Goal: Task Accomplishment & Management: Manage account settings

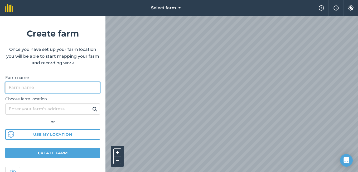
click at [31, 87] on input "Farm name" at bounding box center [52, 87] width 95 height 11
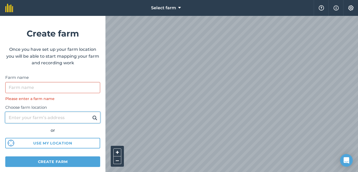
click at [42, 108] on div "Choose farm location or Use my location" at bounding box center [52, 124] width 95 height 47
click at [63, 116] on input "Choose farm location" at bounding box center [52, 117] width 95 height 11
paste input "Mazotshweni Village, Ward 12, within the Raymond Mhlaba Local Municipality, Ama…"
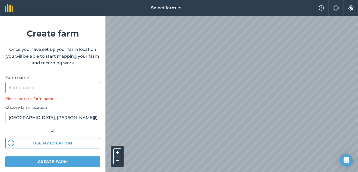
click at [92, 118] on img at bounding box center [94, 117] width 5 height 6
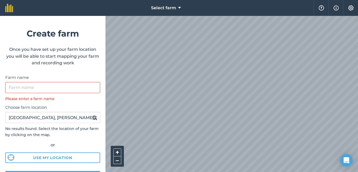
click at [92, 118] on img at bounding box center [94, 117] width 5 height 6
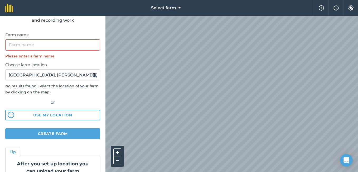
scroll to position [40, 0]
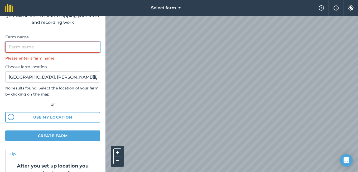
click at [26, 48] on input "Farm name" at bounding box center [52, 46] width 95 height 11
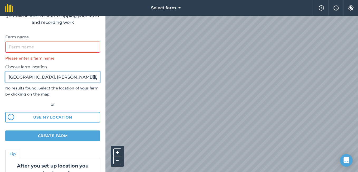
click at [83, 78] on input "Mazotshweni Village, Ward 12, within the Raymond Mhlaba Local Municipality, Ama…" at bounding box center [52, 76] width 95 height 11
click at [20, 76] on input "in the Raymond Mhlaba Local Municipality, Amathole District in the province of …" at bounding box center [52, 76] width 95 height 11
click at [84, 77] on input "Raymond Mhlaba Local Municipality, Amathole District in the province of Eastern…" at bounding box center [52, 76] width 95 height 11
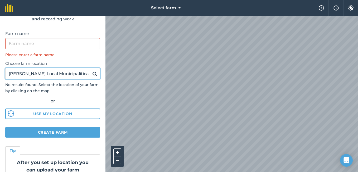
scroll to position [0, 0]
click at [85, 74] on input "Raymond Mhlaba Local Municipica" at bounding box center [52, 73] width 95 height 11
click at [77, 96] on div "Choose farm location Raymond Mhlaba Local Municip No results found. Select the …" at bounding box center [52, 88] width 95 height 61
click at [80, 75] on input "Raymond Mhlaba Local Municip" at bounding box center [52, 73] width 95 height 11
type input "Raymond Mhlaba Local Municipality"
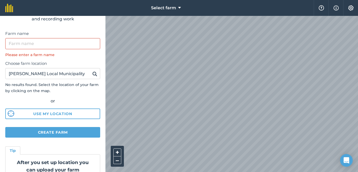
click at [92, 74] on img at bounding box center [94, 73] width 5 height 6
click at [118, 152] on button "+" at bounding box center [117, 152] width 8 height 8
click at [118, 161] on button "–" at bounding box center [117, 160] width 8 height 8
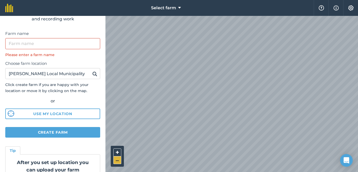
click at [118, 161] on button "–" at bounding box center [117, 160] width 8 height 8
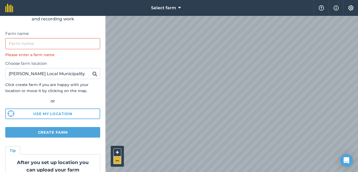
click at [118, 161] on button "–" at bounding box center [117, 160] width 8 height 8
click at [118, 152] on button "+" at bounding box center [117, 152] width 8 height 8
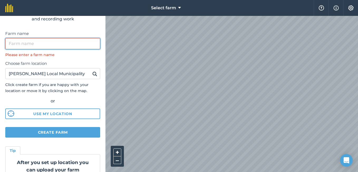
click at [24, 44] on input "Farm name" at bounding box center [52, 43] width 95 height 11
type input "i"
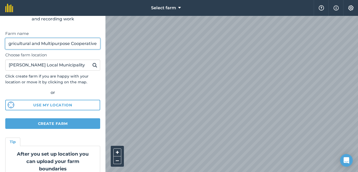
scroll to position [0, 17]
type input "IPHI Agricultural and Multipurpose Cooperative"
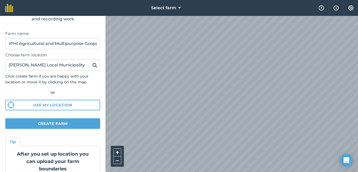
click at [92, 64] on img at bounding box center [94, 65] width 5 height 6
click at [87, 66] on input "Raymond Mhlaba Local Municipality" at bounding box center [52, 64] width 95 height 11
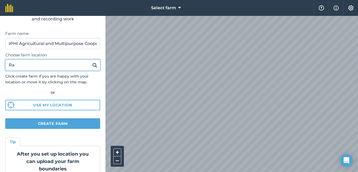
type input "R"
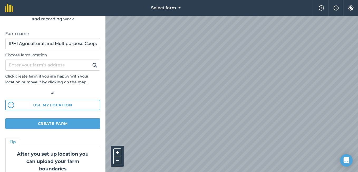
click at [92, 64] on img at bounding box center [94, 65] width 5 height 6
click at [90, 43] on input "IPHI Agricultural and Multipurpose Cooperative" at bounding box center [52, 43] width 95 height 11
click at [181, 6] on button "Select farm" at bounding box center [166, 8] width 34 height 16
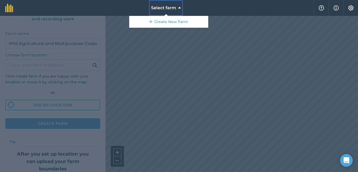
click at [181, 6] on button "Select farm" at bounding box center [166, 8] width 34 height 16
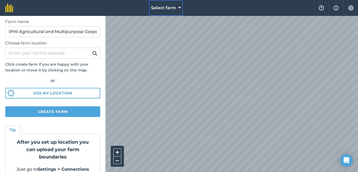
scroll to position [56, 0]
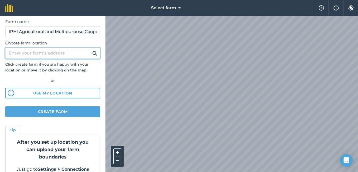
click at [43, 55] on input "Choose farm location" at bounding box center [52, 53] width 95 height 11
type input "Mazotshweni village"
click at [91, 50] on button at bounding box center [95, 53] width 8 height 7
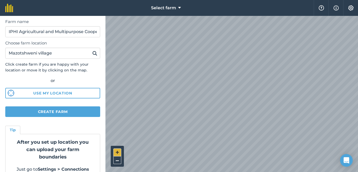
click at [118, 149] on button "+" at bounding box center [117, 152] width 8 height 8
click at [118, 162] on button "–" at bounding box center [117, 160] width 8 height 8
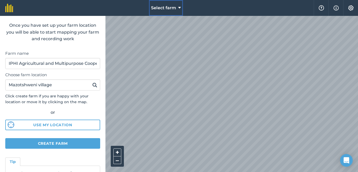
click at [176, 7] on span "Select farm" at bounding box center [163, 8] width 25 height 6
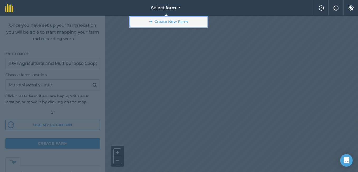
click at [174, 22] on link "Create New Farm" at bounding box center [168, 22] width 79 height 12
click at [174, 24] on link "Create New Farm" at bounding box center [168, 22] width 79 height 12
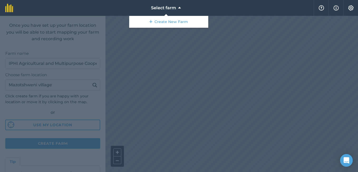
click at [163, 59] on div at bounding box center [179, 94] width 358 height 156
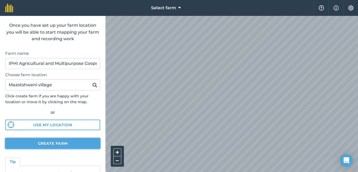
click at [69, 144] on button "Create farm" at bounding box center [52, 143] width 95 height 11
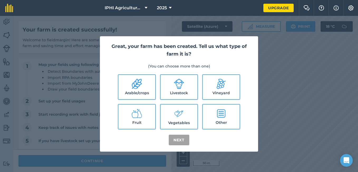
click at [262, 123] on div "Great, your farm has been created. Tell us what type of farm it is? (You can ch…" at bounding box center [179, 94] width 358 height 156
click at [288, 110] on div "Great, your farm has been created. Tell us what type of farm it is? (You can ch…" at bounding box center [179, 94] width 358 height 156
click at [182, 115] on icon at bounding box center [179, 113] width 11 height 11
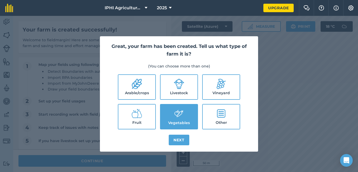
click at [182, 115] on icon at bounding box center [179, 113] width 11 height 11
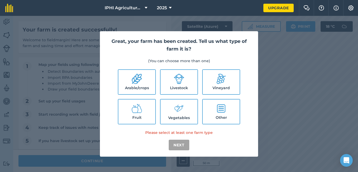
click at [182, 115] on label "Vegetables" at bounding box center [179, 111] width 37 height 24
checkbox input "true"
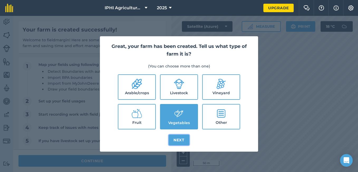
click at [179, 138] on button "Next" at bounding box center [179, 139] width 21 height 11
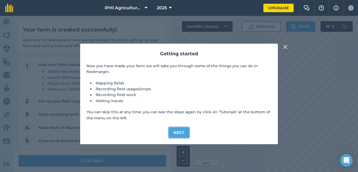
click at [178, 133] on button "Next" at bounding box center [179, 132] width 21 height 11
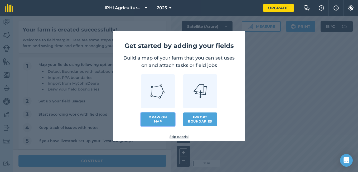
click at [162, 118] on link "Draw on map" at bounding box center [158, 119] width 34 height 14
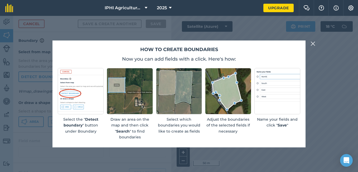
click at [314, 45] on img at bounding box center [313, 43] width 5 height 6
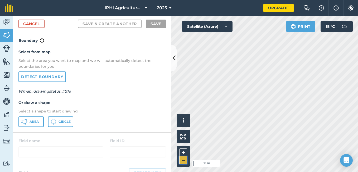
click at [184, 160] on button "–" at bounding box center [183, 160] width 8 height 8
click at [182, 150] on button "+" at bounding box center [183, 152] width 8 height 8
click at [57, 75] on link "Detect boundary" at bounding box center [42, 76] width 48 height 11
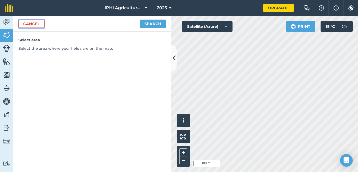
click at [36, 23] on link "Cancel" at bounding box center [31, 24] width 26 height 8
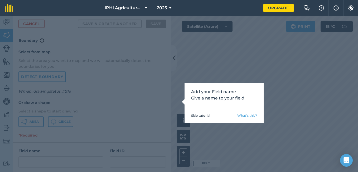
click at [200, 113] on link "Skip tutorial" at bounding box center [200, 115] width 19 height 4
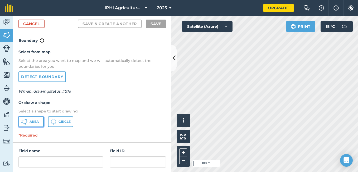
click at [33, 121] on span "Area" at bounding box center [34, 121] width 9 height 4
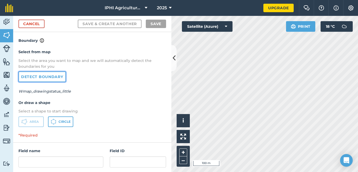
click at [27, 77] on link "Detect boundary" at bounding box center [42, 76] width 48 height 11
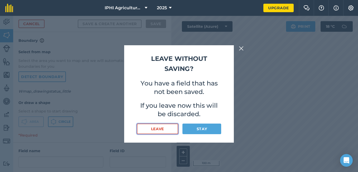
click at [159, 127] on button "Leave" at bounding box center [157, 128] width 41 height 11
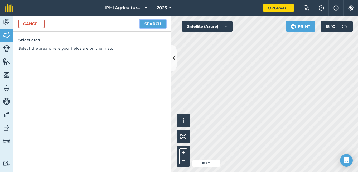
click at [150, 24] on button "Search" at bounding box center [153, 24] width 26 height 8
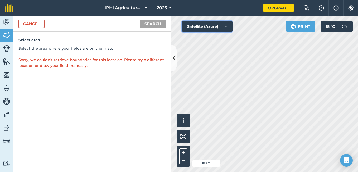
click at [227, 27] on button "Satellite (Azure)" at bounding box center [207, 26] width 51 height 11
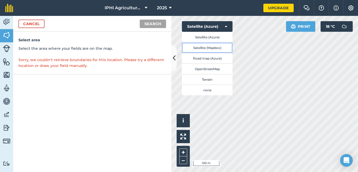
click at [217, 46] on button "Satellite (Mapbox)" at bounding box center [207, 47] width 51 height 11
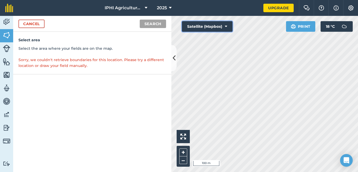
click at [226, 25] on icon at bounding box center [226, 26] width 2 height 5
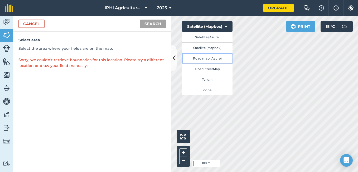
click at [213, 57] on button "Road map (Azure)" at bounding box center [207, 58] width 51 height 11
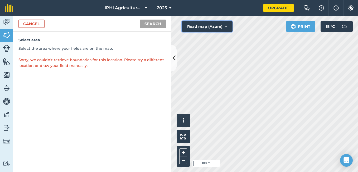
click at [228, 26] on button "Road map (Azure)" at bounding box center [207, 26] width 51 height 11
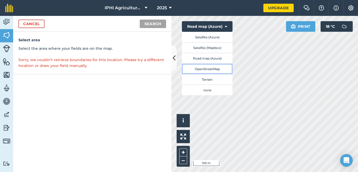
click at [211, 69] on button "OpenStreetMap" at bounding box center [207, 68] width 51 height 11
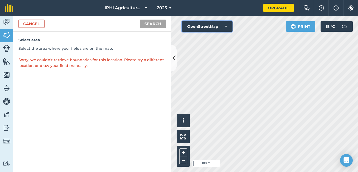
click at [227, 27] on icon at bounding box center [226, 26] width 2 height 5
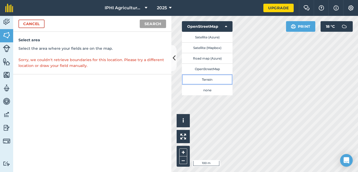
click at [212, 77] on button "Terrain" at bounding box center [207, 79] width 51 height 11
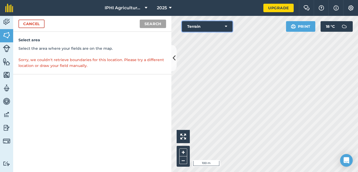
click at [227, 25] on icon at bounding box center [226, 26] width 2 height 5
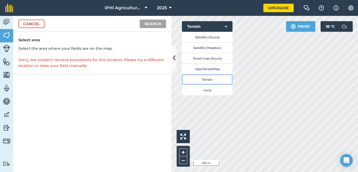
click at [207, 78] on button "Terrain" at bounding box center [207, 79] width 51 height 11
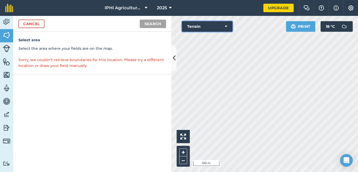
click at [228, 25] on button "Terrain" at bounding box center [207, 26] width 51 height 11
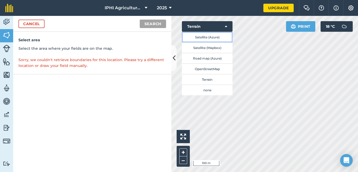
click at [216, 40] on button "Satellite (Azure)" at bounding box center [207, 37] width 51 height 11
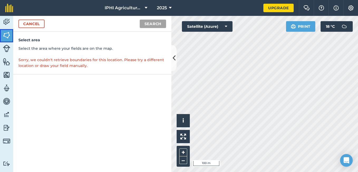
click at [10, 39] on img at bounding box center [6, 35] width 7 height 8
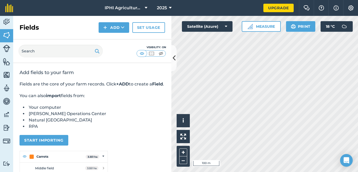
click at [115, 110] on li "Your computer" at bounding box center [96, 107] width 138 height 6
click at [6, 34] on img at bounding box center [6, 35] width 7 height 8
click at [257, 27] on button "Measure" at bounding box center [261, 26] width 39 height 11
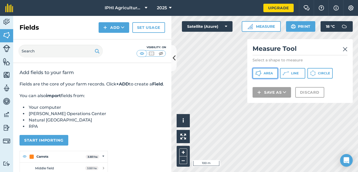
click at [258, 75] on icon at bounding box center [258, 73] width 6 height 6
click at [169, 8] on icon at bounding box center [170, 8] width 3 height 6
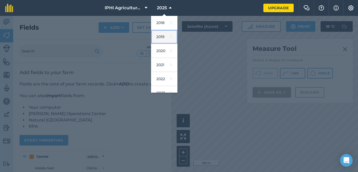
click at [162, 36] on link "2019" at bounding box center [164, 37] width 26 height 14
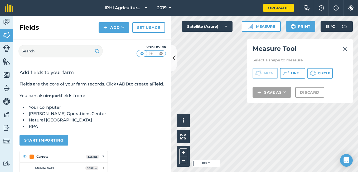
click at [347, 49] on img at bounding box center [345, 49] width 5 height 6
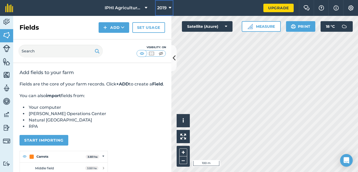
click at [168, 8] on button "2019" at bounding box center [164, 8] width 18 height 16
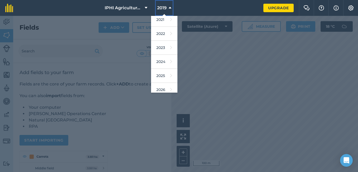
scroll to position [63, 0]
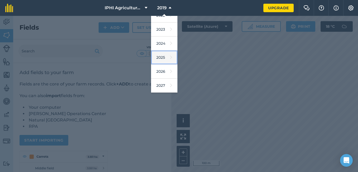
click at [165, 58] on link "2025" at bounding box center [164, 57] width 26 height 14
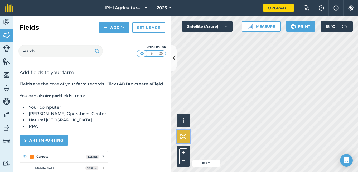
click at [179, 137] on button at bounding box center [183, 136] width 13 height 13
click at [183, 157] on button "–" at bounding box center [183, 160] width 8 height 8
click at [184, 151] on button "+" at bounding box center [183, 152] width 8 height 8
click at [183, 162] on button "–" at bounding box center [183, 160] width 8 height 8
click at [187, 121] on button "i" at bounding box center [183, 120] width 13 height 13
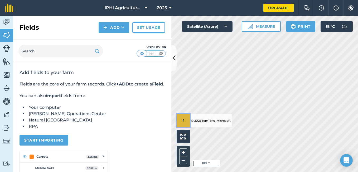
click at [187, 121] on button "›" at bounding box center [183, 120] width 13 height 13
click at [187, 121] on button "i" at bounding box center [183, 120] width 13 height 13
click at [174, 60] on icon at bounding box center [174, 57] width 3 height 9
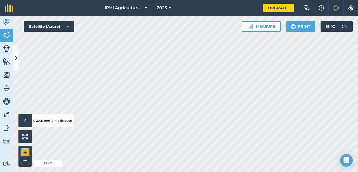
click at [28, 150] on button "+" at bounding box center [25, 152] width 8 height 8
click at [25, 159] on button "–" at bounding box center [25, 160] width 8 height 8
click at [27, 138] on img at bounding box center [25, 136] width 6 height 6
click at [17, 58] on icon at bounding box center [16, 57] width 3 height 9
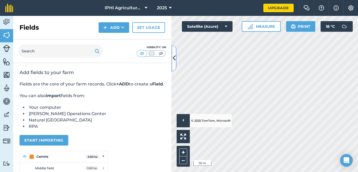
click at [174, 60] on icon at bounding box center [174, 57] width 3 height 9
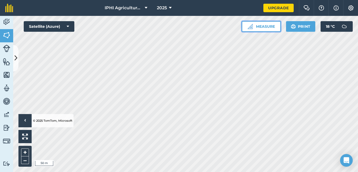
click at [271, 24] on button "Measure" at bounding box center [261, 26] width 39 height 11
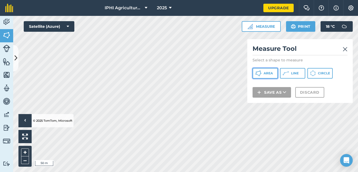
click at [270, 76] on button "Area" at bounding box center [265, 73] width 25 height 11
drag, startPoint x: 81, startPoint y: 16, endPoint x: 78, endPoint y: 12, distance: 4.2
click at [78, 12] on nav "IPHI Agricultural and Multipurpose Cooperative 2025" at bounding box center [140, 8] width 245 height 16
click at [83, 16] on nav "IPHI Agricultural and Multipurpose Cooperative 2025" at bounding box center [140, 8] width 245 height 16
click at [347, 50] on img at bounding box center [345, 49] width 5 height 6
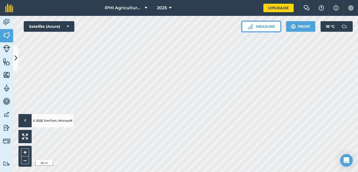
click at [267, 28] on button "Measure" at bounding box center [261, 26] width 39 height 11
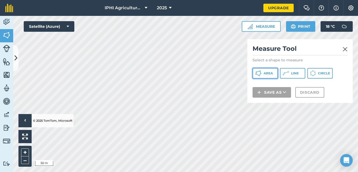
click at [267, 76] on button "Area" at bounding box center [265, 73] width 25 height 11
click at [76, 15] on nav "IPHI Agricultural and Multipurpose Cooperative 2025" at bounding box center [140, 8] width 245 height 16
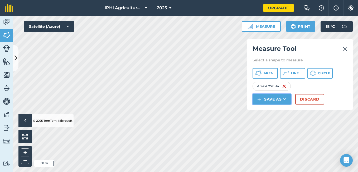
click at [284, 99] on icon at bounding box center [284, 98] width 3 height 5
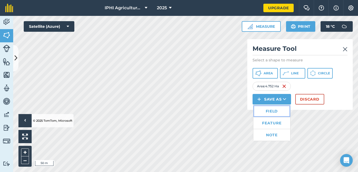
click at [271, 111] on link "Field" at bounding box center [272, 111] width 37 height 12
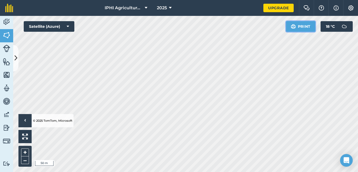
click at [303, 29] on button "Print" at bounding box center [301, 26] width 30 height 11
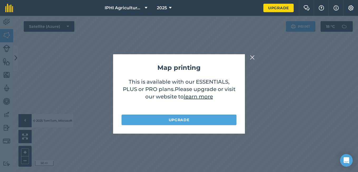
click at [254, 59] on img at bounding box center [252, 57] width 5 height 6
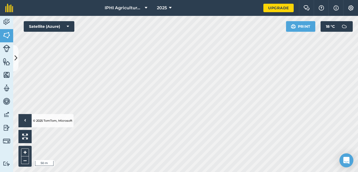
click at [345, 156] on div "Open Intercom Messenger" at bounding box center [347, 160] width 14 height 14
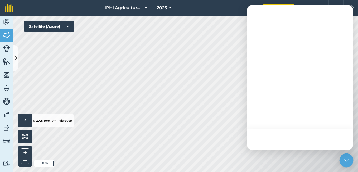
click at [345, 156] on div "Open Intercom Messenger" at bounding box center [347, 160] width 14 height 14
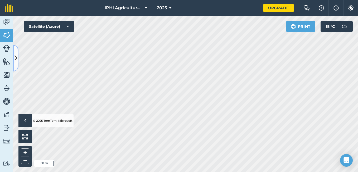
click at [14, 58] on button at bounding box center [15, 58] width 5 height 26
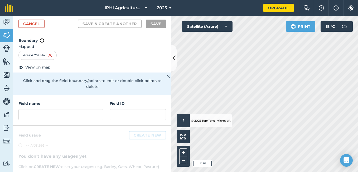
click at [43, 53] on div "Area : 4.752 Ha" at bounding box center [37, 55] width 38 height 9
click at [40, 55] on div "Area : 4.752 Ha" at bounding box center [37, 55] width 38 height 9
click at [45, 54] on div "Area : 4.752 Ha" at bounding box center [37, 55] width 38 height 9
drag, startPoint x: 45, startPoint y: 54, endPoint x: 50, endPoint y: 55, distance: 4.8
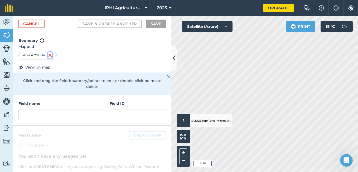
click at [50, 55] on img at bounding box center [50, 55] width 4 height 6
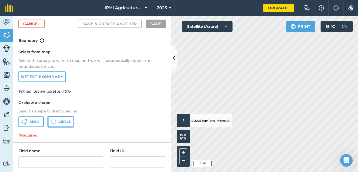
click at [65, 118] on button "Circle" at bounding box center [60, 121] width 25 height 11
click at [133, 96] on div "Select from map Select the area you want to map and we will automatically detec…" at bounding box center [92, 88] width 158 height 88
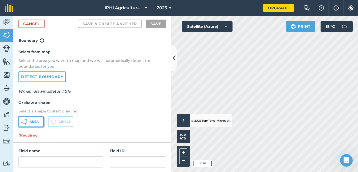
click at [32, 121] on span "Area" at bounding box center [34, 121] width 9 height 4
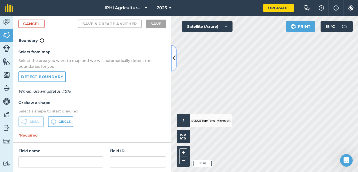
click at [176, 55] on icon at bounding box center [174, 57] width 3 height 9
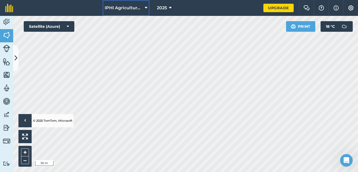
click at [139, 15] on button "IPHI Agricultural and Multipurpose Cooperative" at bounding box center [126, 8] width 47 height 16
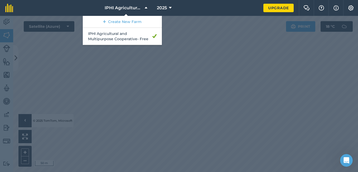
click at [171, 46] on div at bounding box center [179, 94] width 358 height 156
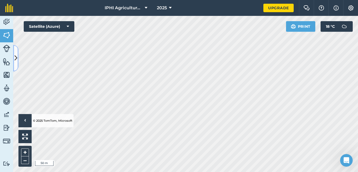
click at [15, 61] on icon at bounding box center [16, 57] width 3 height 9
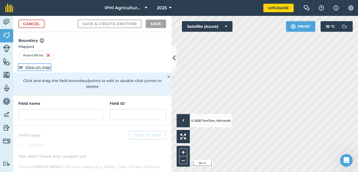
click at [39, 69] on span "View on map" at bounding box center [37, 67] width 25 height 6
click at [167, 78] on img at bounding box center [168, 76] width 3 height 6
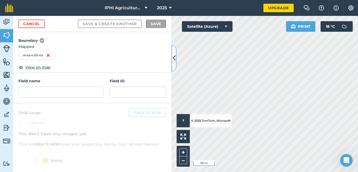
click at [174, 60] on icon at bounding box center [174, 57] width 3 height 9
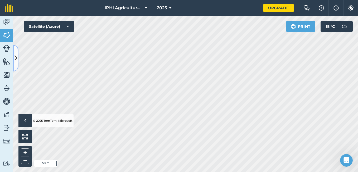
click at [15, 64] on button at bounding box center [15, 58] width 5 height 26
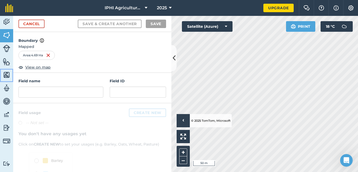
click at [9, 78] on img at bounding box center [6, 75] width 7 height 8
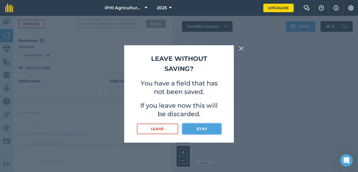
click at [193, 127] on button "Stay" at bounding box center [202, 128] width 39 height 11
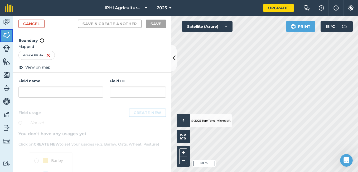
click at [8, 39] on img at bounding box center [6, 35] width 7 height 8
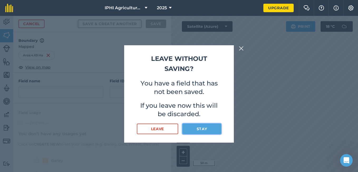
click at [188, 126] on button "Stay" at bounding box center [202, 128] width 39 height 11
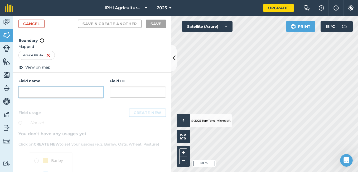
click at [44, 92] on input "text" at bounding box center [60, 91] width 85 height 11
type input "i"
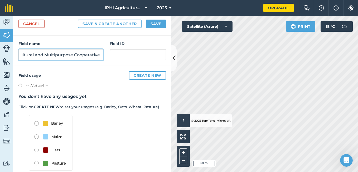
scroll to position [46, 0]
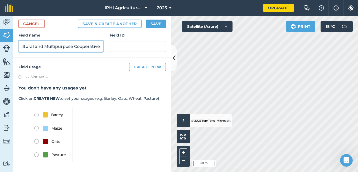
type input "IPHI Agricultural and Multipurpose Cooperative"
click at [36, 129] on img at bounding box center [51, 133] width 44 height 55
click at [37, 127] on img at bounding box center [51, 133] width 44 height 55
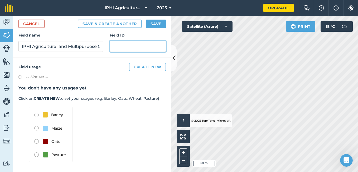
click at [117, 47] on input "text" at bounding box center [138, 46] width 56 height 11
type input "none"
click at [35, 117] on img at bounding box center [51, 133] width 44 height 55
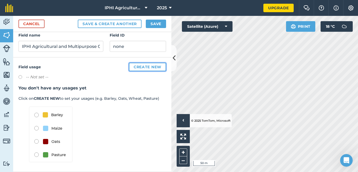
click at [145, 67] on button "Create new" at bounding box center [147, 67] width 37 height 8
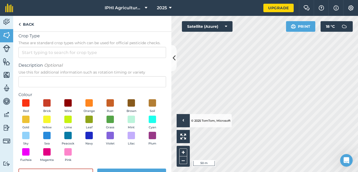
scroll to position [4, 0]
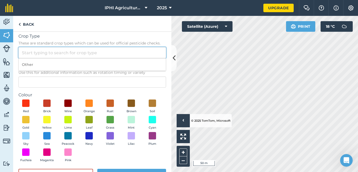
click at [26, 55] on input "Crop Type These are standard crop types which can be used for official pesticid…" at bounding box center [92, 52] width 148 height 11
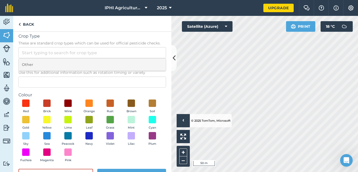
click at [29, 61] on li "Other" at bounding box center [92, 64] width 147 height 12
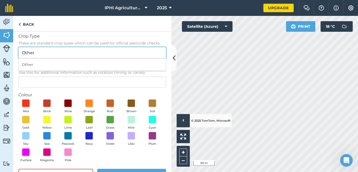
click at [48, 50] on input "Other" at bounding box center [92, 52] width 148 height 11
type input "O"
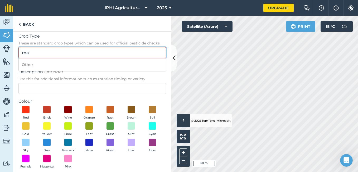
type input "m"
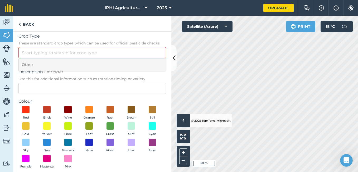
click at [42, 63] on li "Other" at bounding box center [92, 64] width 147 height 12
type input "Other"
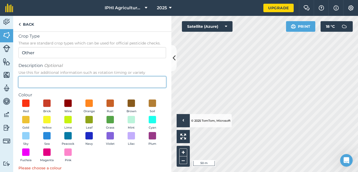
click at [40, 80] on input "Description Optional Use this for additional information such as rotation timin…" at bounding box center [92, 81] width 148 height 11
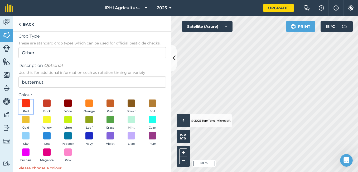
click at [27, 102] on span at bounding box center [26, 103] width 8 height 8
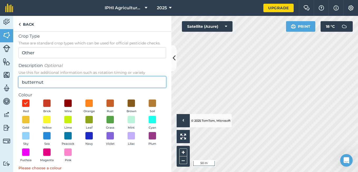
click at [46, 84] on input "butternut" at bounding box center [92, 81] width 148 height 11
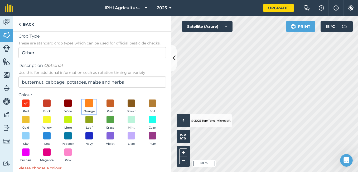
click at [88, 105] on span at bounding box center [89, 103] width 8 height 8
click at [26, 104] on span at bounding box center [26, 103] width 8 height 8
click at [132, 107] on button "Brown" at bounding box center [131, 106] width 15 height 14
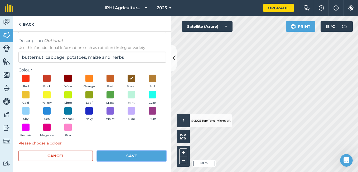
click at [125, 153] on button "Save" at bounding box center [131, 155] width 69 height 11
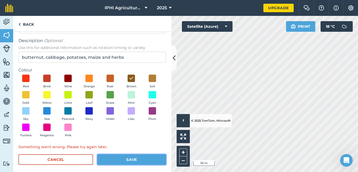
click at [125, 160] on button "Save" at bounding box center [131, 159] width 69 height 11
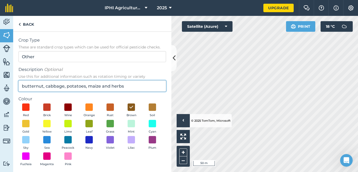
click at [129, 90] on input "butternut, cabbage, potatoes, maize and herbs" at bounding box center [92, 85] width 148 height 11
type input "b"
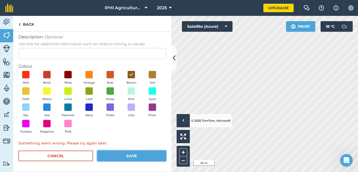
click at [130, 157] on button "Save" at bounding box center [131, 155] width 69 height 11
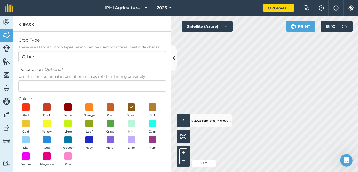
scroll to position [0, 0]
click at [59, 57] on input "Other" at bounding box center [92, 56] width 148 height 11
type input "O"
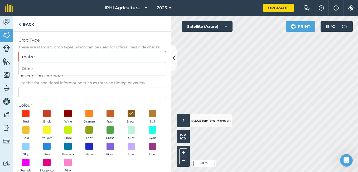
click at [58, 81] on span "Use this for additional information such as rotation timing or variety" at bounding box center [92, 82] width 148 height 5
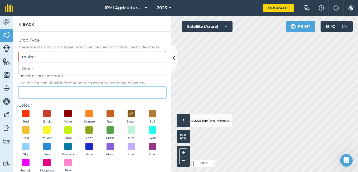
click at [58, 87] on input "Description Optional Use this for additional information such as rotation timin…" at bounding box center [92, 92] width 148 height 11
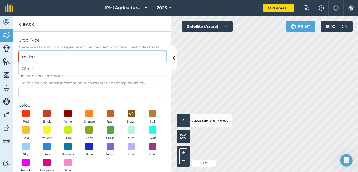
click at [58, 60] on input "maize" at bounding box center [92, 56] width 148 height 11
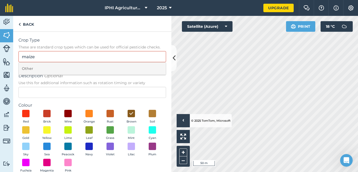
click at [55, 69] on li "Other" at bounding box center [92, 68] width 147 height 12
type input "Other"
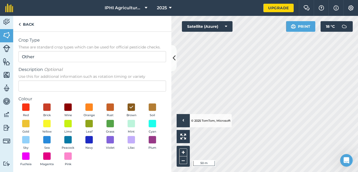
scroll to position [32, 0]
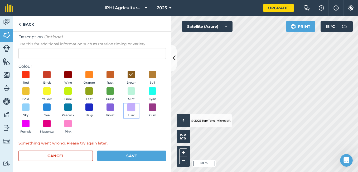
click at [127, 111] on span at bounding box center [131, 107] width 8 height 8
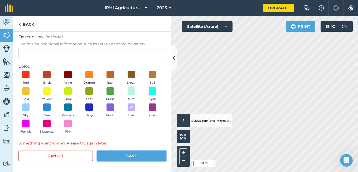
click at [115, 155] on button "Save" at bounding box center [131, 155] width 69 height 11
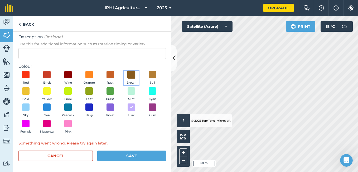
click at [129, 76] on span at bounding box center [131, 74] width 8 height 8
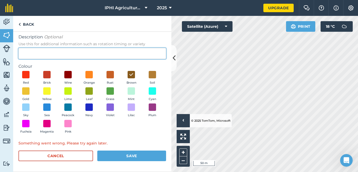
click at [85, 53] on input "Description Optional Use this for additional information such as rotation timin…" at bounding box center [92, 53] width 148 height 11
type input "6"
type input "3"
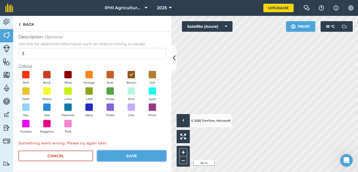
click at [119, 157] on button "Save" at bounding box center [131, 155] width 69 height 11
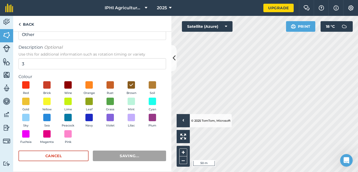
click at [119, 157] on button "Saving..." at bounding box center [129, 155] width 73 height 11
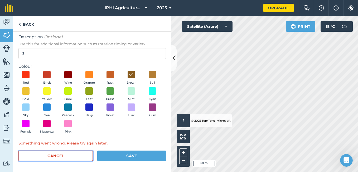
click at [70, 151] on button "Cancel" at bounding box center [55, 155] width 75 height 11
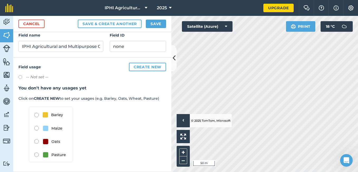
click at [37, 153] on img at bounding box center [51, 133] width 44 height 55
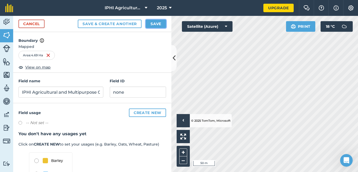
click at [153, 24] on button "Save" at bounding box center [156, 24] width 20 height 8
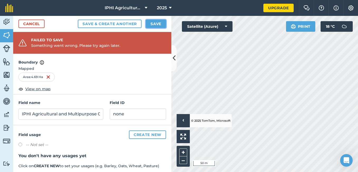
click at [153, 26] on button "Save" at bounding box center [156, 24] width 20 height 8
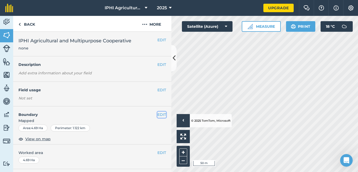
click at [158, 113] on button "EDIT" at bounding box center [162, 114] width 9 height 6
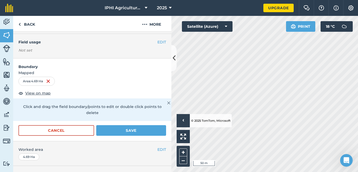
scroll to position [48, 0]
click at [42, 81] on div "Area : 4.69 Ha" at bounding box center [36, 80] width 36 height 9
click at [36, 80] on div "Area : 4.69 Ha" at bounding box center [36, 80] width 36 height 9
click at [42, 80] on div "Area : 4.69 Ha" at bounding box center [36, 80] width 36 height 9
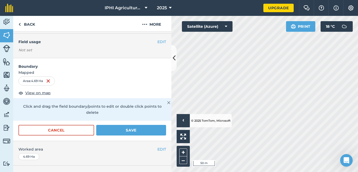
click at [44, 80] on div "Area : 4.69 Ha" at bounding box center [36, 80] width 36 height 9
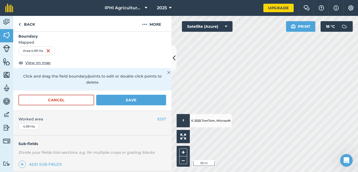
scroll to position [78, 0]
click at [37, 65] on span "View on map" at bounding box center [37, 62] width 25 height 6
click at [38, 62] on span "View on map" at bounding box center [37, 62] width 25 height 6
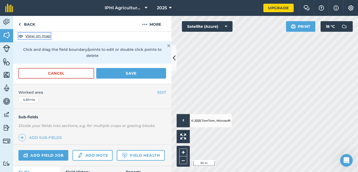
scroll to position [112, 0]
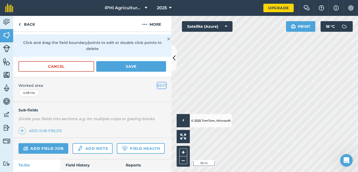
click at [159, 83] on button "EDIT" at bounding box center [162, 85] width 9 height 6
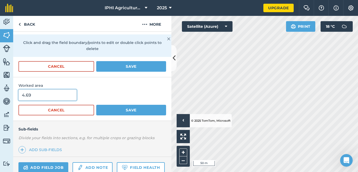
click at [41, 95] on input "4.69" at bounding box center [47, 94] width 58 height 11
type input "4"
type input "21,099"
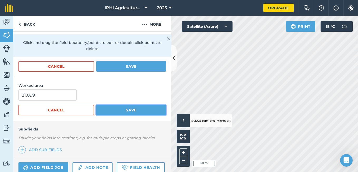
click at [107, 112] on button "Save" at bounding box center [131, 110] width 70 height 11
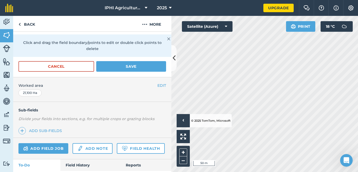
click at [33, 92] on div "21,100 Ha" at bounding box center [29, 92] width 23 height 7
click at [158, 83] on button "EDIT" at bounding box center [162, 85] width 9 height 6
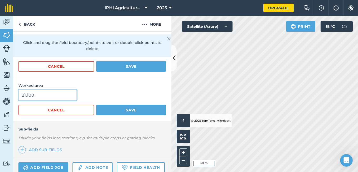
click at [35, 96] on input "21,100" at bounding box center [47, 94] width 58 height 11
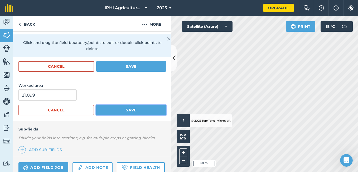
type input "21,099"
click at [110, 109] on button "Save" at bounding box center [131, 110] width 70 height 11
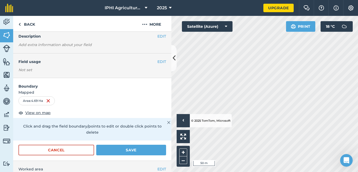
scroll to position [28, 0]
click at [50, 100] on img at bounding box center [48, 101] width 4 height 6
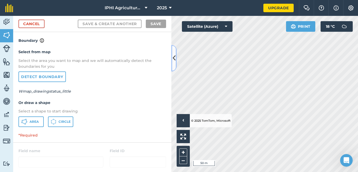
click at [175, 60] on icon at bounding box center [174, 57] width 3 height 9
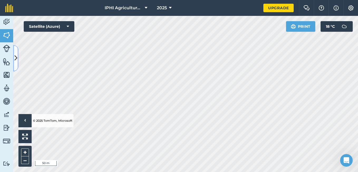
click at [17, 55] on icon at bounding box center [16, 57] width 3 height 9
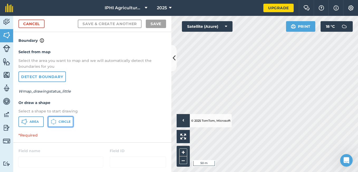
click at [58, 123] on button "Circle" at bounding box center [60, 121] width 25 height 11
click at [173, 61] on icon at bounding box center [174, 57] width 3 height 9
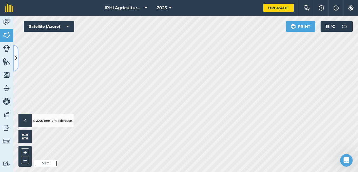
click at [17, 56] on button at bounding box center [15, 58] width 5 height 26
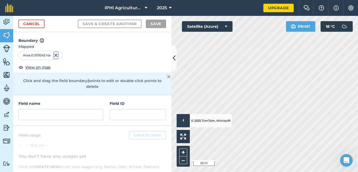
click at [57, 56] on img at bounding box center [56, 55] width 4 height 6
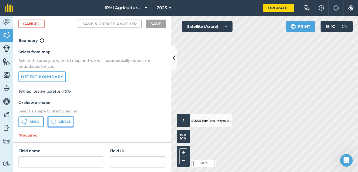
click at [57, 118] on button "Circle" at bounding box center [60, 121] width 25 height 11
click at [175, 62] on icon at bounding box center [174, 57] width 3 height 9
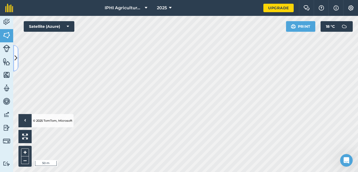
click at [15, 61] on icon at bounding box center [16, 57] width 3 height 9
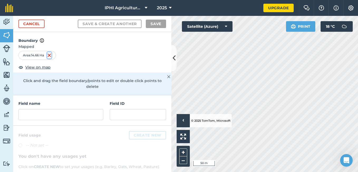
click at [50, 58] on img at bounding box center [49, 55] width 4 height 6
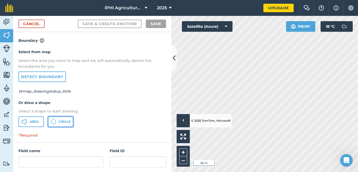
click at [59, 118] on button "Circle" at bounding box center [60, 121] width 25 height 11
click at [174, 61] on icon at bounding box center [174, 57] width 3 height 9
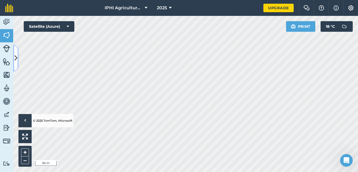
click at [15, 56] on icon at bounding box center [16, 57] width 3 height 9
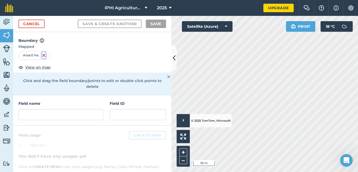
click at [45, 54] on img at bounding box center [44, 55] width 4 height 6
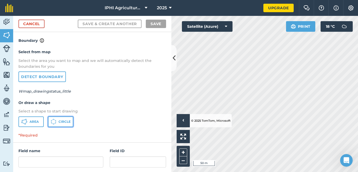
click at [59, 124] on button "Circle" at bounding box center [60, 121] width 25 height 11
click at [172, 63] on button at bounding box center [174, 58] width 5 height 26
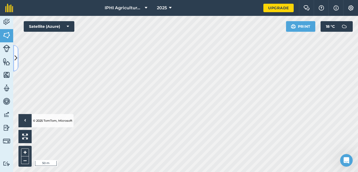
click at [15, 64] on button at bounding box center [15, 58] width 5 height 26
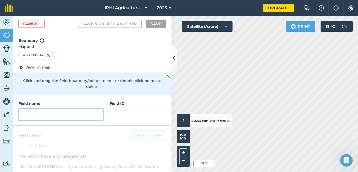
click at [40, 117] on input "text" at bounding box center [60, 114] width 85 height 11
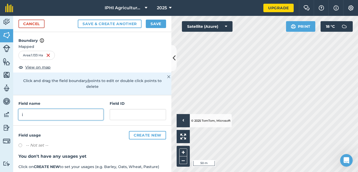
type input "i"
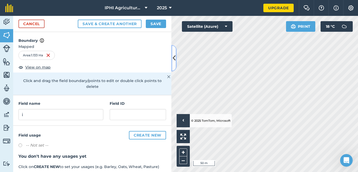
click at [174, 61] on icon at bounding box center [174, 57] width 3 height 9
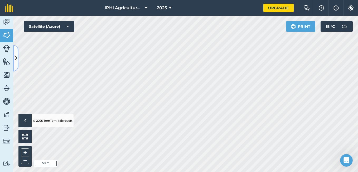
click at [16, 63] on button at bounding box center [15, 58] width 5 height 26
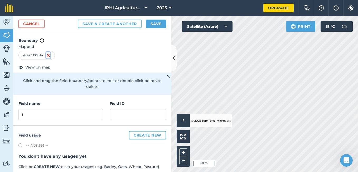
click at [50, 56] on img at bounding box center [48, 55] width 4 height 6
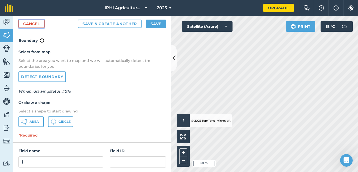
click at [26, 25] on link "Cancel" at bounding box center [31, 24] width 26 height 8
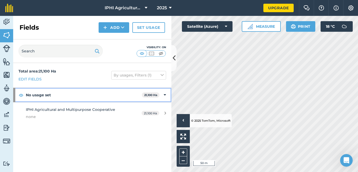
click at [165, 94] on icon at bounding box center [165, 95] width 2 height 6
click at [165, 94] on icon at bounding box center [165, 95] width 1 height 6
click at [137, 93] on strong "No usage set" at bounding box center [84, 95] width 116 height 14
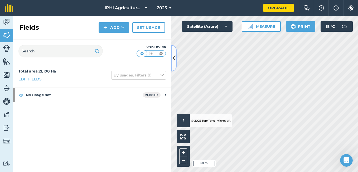
click at [174, 65] on button at bounding box center [174, 58] width 5 height 26
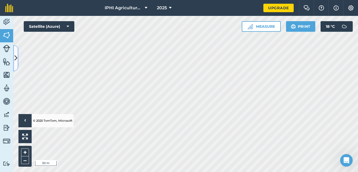
click at [15, 62] on icon at bounding box center [16, 57] width 3 height 9
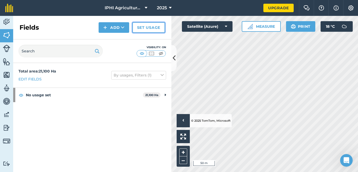
click at [141, 29] on link "Set usage" at bounding box center [148, 27] width 33 height 11
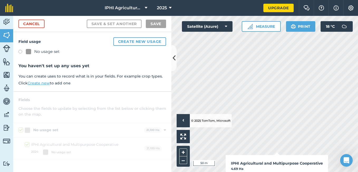
checkbox input "true"
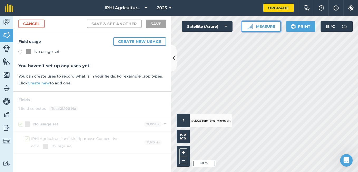
click at [267, 22] on button "Measure" at bounding box center [261, 26] width 39 height 11
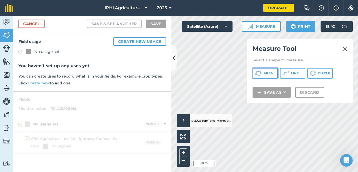
click at [267, 72] on span "Area" at bounding box center [268, 73] width 9 height 4
click at [343, 49] on h2 "Measure Tool" at bounding box center [300, 49] width 95 height 11
click at [347, 49] on img at bounding box center [345, 49] width 5 height 6
checkbox input "false"
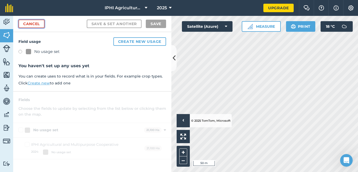
click at [34, 24] on link "Cancel" at bounding box center [31, 24] width 26 height 8
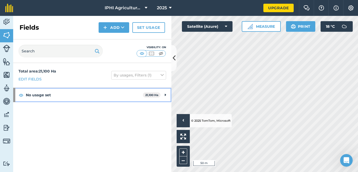
click at [37, 97] on strong "No usage set" at bounding box center [84, 95] width 117 height 14
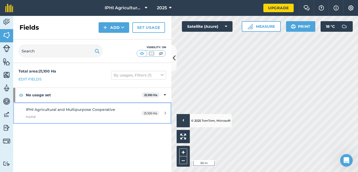
click at [100, 111] on span "IPHI Agricultural and Multipurpose Cooperative" at bounding box center [70, 109] width 89 height 5
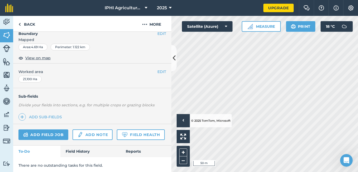
scroll to position [97, 0]
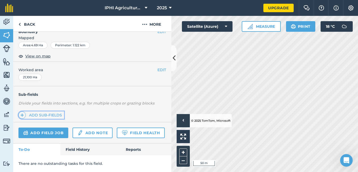
click at [38, 111] on link "Add sub-fields" at bounding box center [41, 114] width 46 height 7
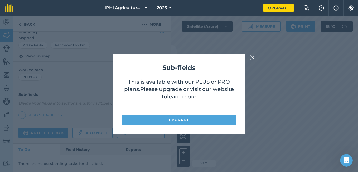
click at [254, 58] on img at bounding box center [252, 57] width 5 height 6
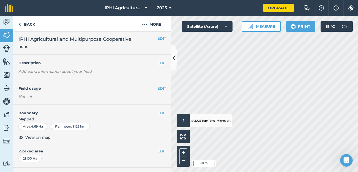
scroll to position [1, 0]
click at [158, 112] on button "EDIT" at bounding box center [162, 113] width 9 height 6
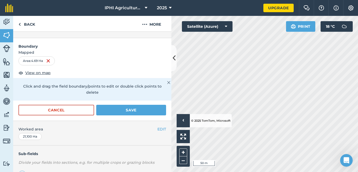
scroll to position [68, 0]
click at [198, 31] on div "Click to start drawing › © 2025 TomTom, Microsoft 50 m + – Satellite (Azure) Pr…" at bounding box center [265, 94] width 187 height 156
click at [175, 61] on icon at bounding box center [174, 57] width 3 height 9
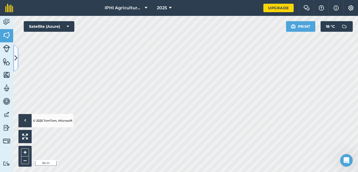
click at [15, 61] on icon at bounding box center [16, 57] width 3 height 9
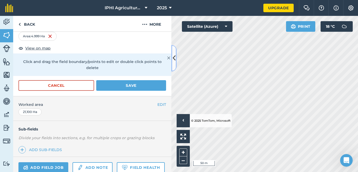
scroll to position [93, 0]
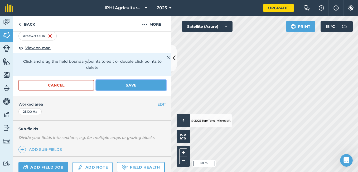
click at [107, 85] on button "Save" at bounding box center [131, 85] width 70 height 11
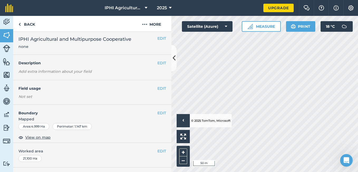
scroll to position [0, 0]
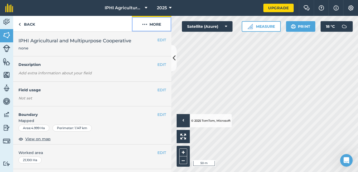
click at [146, 26] on img at bounding box center [144, 24] width 5 height 6
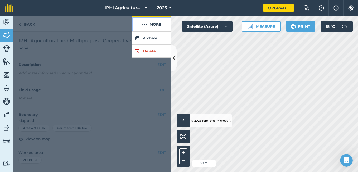
click at [146, 26] on img at bounding box center [144, 24] width 5 height 6
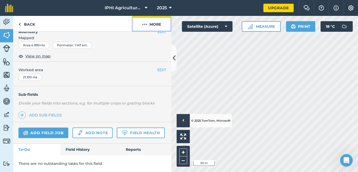
scroll to position [90, 0]
click at [158, 67] on button "EDIT" at bounding box center [162, 70] width 9 height 6
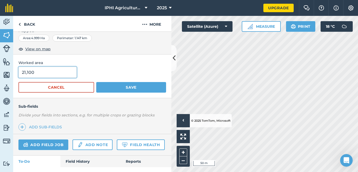
click at [31, 73] on input "21,100" at bounding box center [47, 72] width 58 height 11
click at [28, 72] on input "21,100" at bounding box center [47, 72] width 58 height 11
click at [32, 72] on input "21,00" at bounding box center [47, 72] width 58 height 11
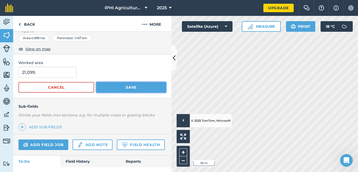
type input "21,099"
click at [102, 85] on button "Save" at bounding box center [131, 87] width 70 height 11
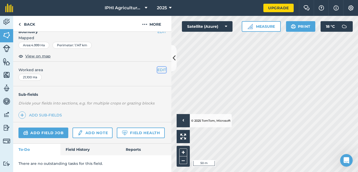
click at [158, 67] on button "EDIT" at bounding box center [162, 70] width 9 height 6
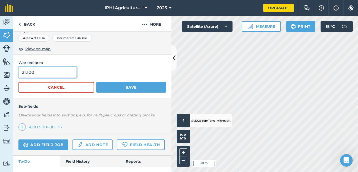
click at [58, 72] on input "21,100" at bounding box center [47, 72] width 58 height 11
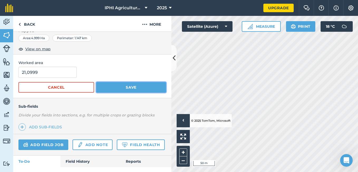
type input "210,999"
click at [101, 84] on button "Save" at bounding box center [131, 87] width 70 height 11
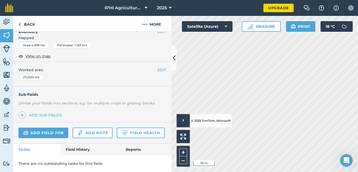
click at [159, 61] on div "EDIT Worked area 211,000 Ha" at bounding box center [92, 73] width 158 height 25
click at [159, 67] on button "EDIT" at bounding box center [162, 70] width 9 height 6
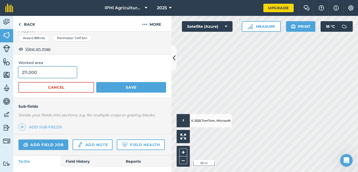
click at [38, 70] on input "211,000" at bounding box center [47, 72] width 58 height 11
type input "21,099"
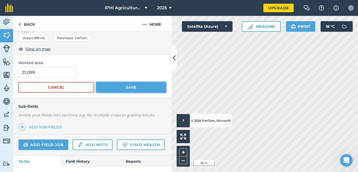
click at [102, 84] on button "Save" at bounding box center [131, 87] width 70 height 11
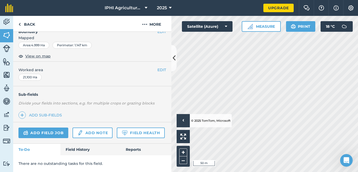
scroll to position [97, 0]
click at [82, 151] on link "Field History" at bounding box center [90, 149] width 60 height 12
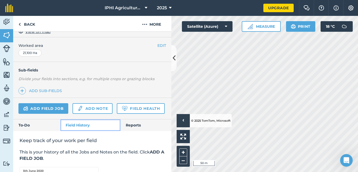
scroll to position [107, 0]
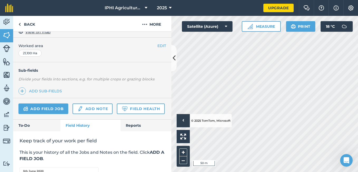
click at [82, 151] on div "Keep track of your work per field This is your history of all the Jobs and Note…" at bounding box center [92, 175] width 158 height 88
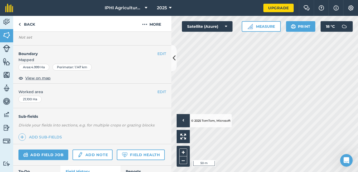
scroll to position [60, 0]
click at [158, 55] on button "EDIT" at bounding box center [162, 54] width 9 height 6
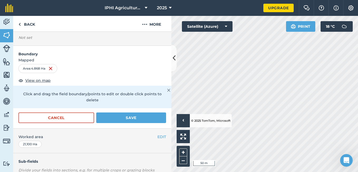
click at [138, 67] on div "Area : 4.868 Ha" at bounding box center [92, 68] width 148 height 9
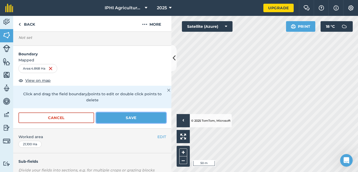
click at [134, 116] on button "Save" at bounding box center [131, 117] width 70 height 11
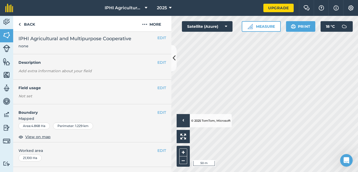
scroll to position [0, 0]
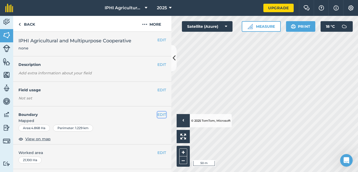
click at [158, 113] on button "EDIT" at bounding box center [162, 114] width 9 height 6
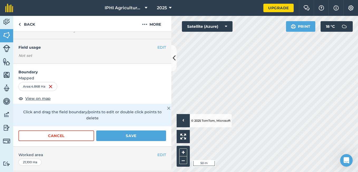
scroll to position [43, 0]
click at [167, 110] on img at bounding box center [168, 107] width 3 height 6
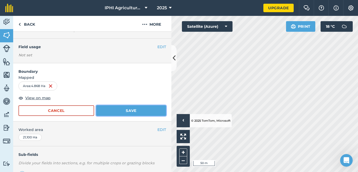
click at [131, 109] on button "Save" at bounding box center [131, 110] width 70 height 11
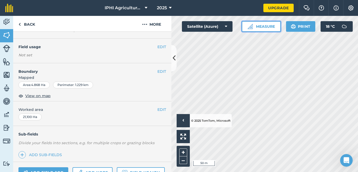
click at [261, 23] on button "Measure" at bounding box center [261, 26] width 39 height 11
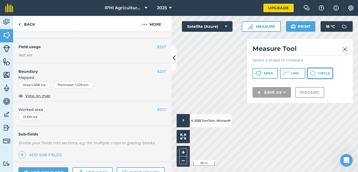
click at [312, 73] on icon at bounding box center [313, 73] width 6 height 6
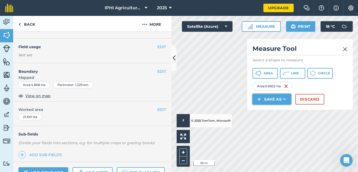
click at [283, 97] on button "Save as" at bounding box center [272, 99] width 39 height 11
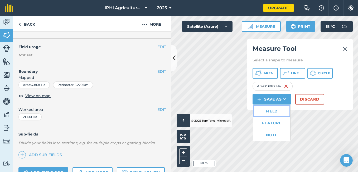
click at [279, 111] on link "Field" at bounding box center [272, 111] width 37 height 12
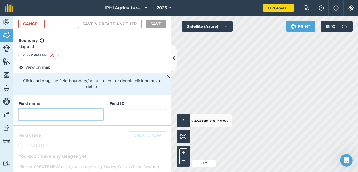
click at [75, 115] on input "text" at bounding box center [60, 114] width 85 height 11
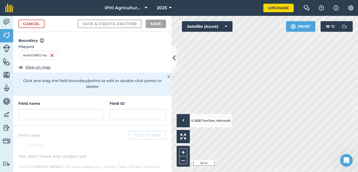
click at [167, 76] on img at bounding box center [168, 76] width 3 height 6
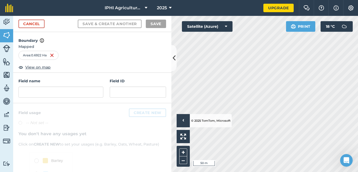
click at [50, 56] on div "Area : 0.6922 Ha" at bounding box center [38, 55] width 40 height 9
click at [52, 56] on img at bounding box center [52, 55] width 4 height 6
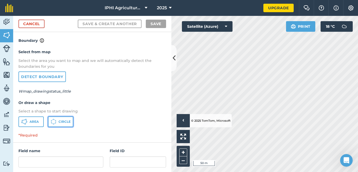
click at [67, 122] on span "Circle" at bounding box center [65, 121] width 12 height 4
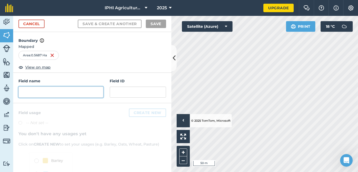
click at [63, 92] on input "text" at bounding box center [60, 91] width 85 height 11
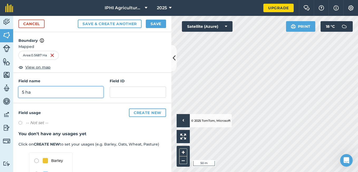
type input "5 ha"
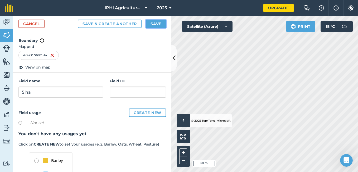
click at [156, 23] on button "Save" at bounding box center [156, 24] width 20 height 8
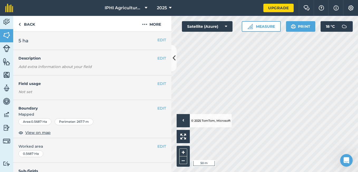
click at [39, 119] on div "Area : 0.5687 Ha" at bounding box center [34, 121] width 33 height 7
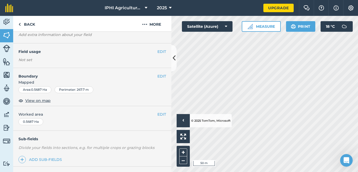
scroll to position [32, 0]
click at [158, 113] on button "EDIT" at bounding box center [162, 114] width 9 height 6
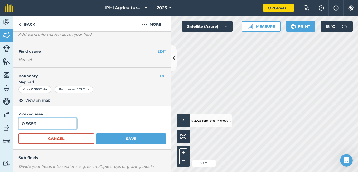
click at [41, 123] on input "0.5686" at bounding box center [47, 123] width 58 height 11
type input "0"
type input "5"
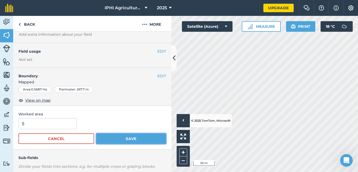
click at [105, 139] on button "Save" at bounding box center [131, 138] width 70 height 11
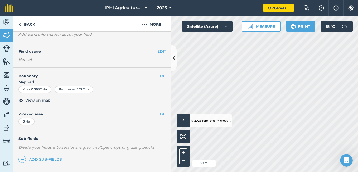
scroll to position [0, 0]
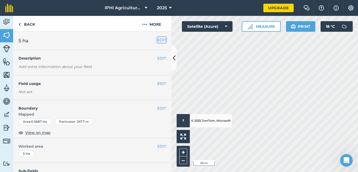
click at [159, 41] on button "EDIT" at bounding box center [162, 40] width 9 height 6
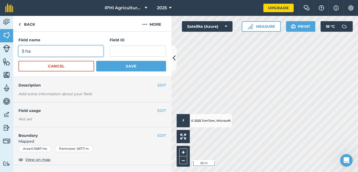
click at [68, 51] on input "5 ha" at bounding box center [60, 50] width 85 height 11
type input "5"
type input "Iphi Agricultural and multipurpose Co-op"
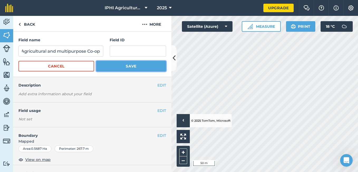
scroll to position [0, 0]
click at [120, 63] on button "Save" at bounding box center [131, 66] width 70 height 11
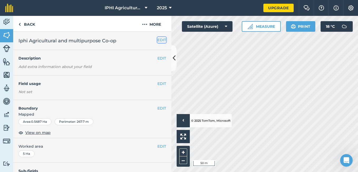
click at [158, 41] on button "EDIT" at bounding box center [162, 40] width 9 height 6
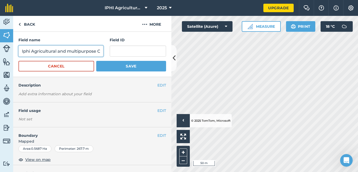
click at [95, 52] on input "Iphi Agricultural and multipurpose Co-op" at bounding box center [60, 50] width 85 height 11
type input "IPHI Agri Co-op"
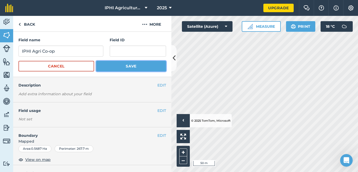
click at [108, 64] on button "Save" at bounding box center [131, 66] width 70 height 11
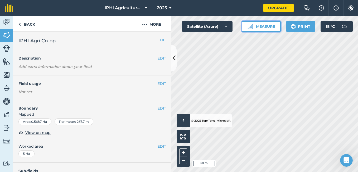
click at [257, 28] on button "Measure" at bounding box center [261, 26] width 39 height 11
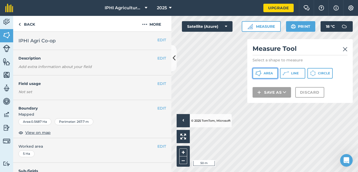
click at [273, 72] on span "Area" at bounding box center [268, 73] width 9 height 4
click at [344, 49] on img at bounding box center [345, 49] width 5 height 6
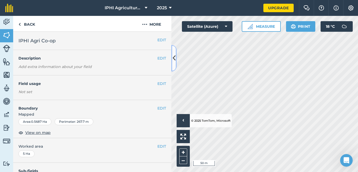
click at [175, 57] on icon at bounding box center [174, 57] width 3 height 9
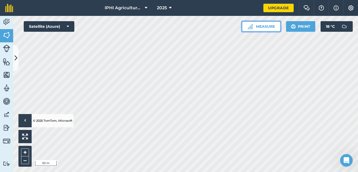
click at [255, 29] on button "Measure" at bounding box center [261, 26] width 39 height 11
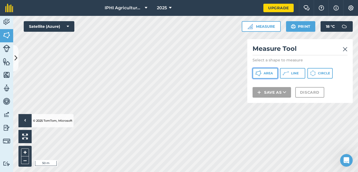
click at [271, 74] on span "Area" at bounding box center [268, 73] width 9 height 4
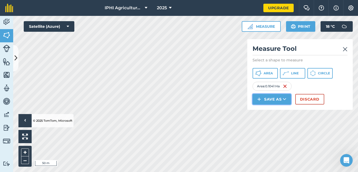
click at [284, 101] on icon at bounding box center [284, 98] width 3 height 5
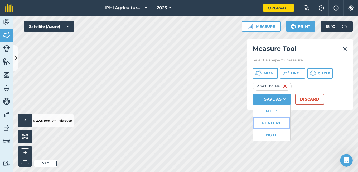
click at [275, 124] on link "Feature" at bounding box center [272, 123] width 37 height 12
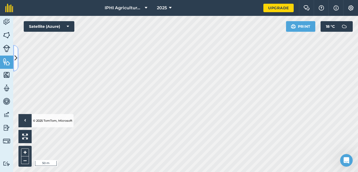
click at [17, 56] on icon at bounding box center [16, 57] width 3 height 9
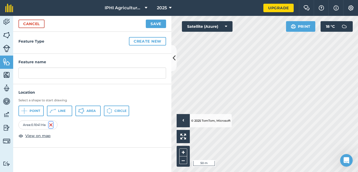
click at [53, 124] on img at bounding box center [51, 124] width 4 height 6
click at [4, 34] on img at bounding box center [6, 35] width 7 height 8
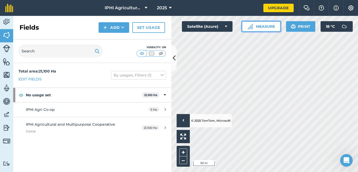
click at [250, 25] on img at bounding box center [250, 26] width 5 height 5
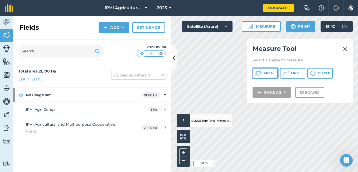
click at [267, 74] on span "Area" at bounding box center [268, 73] width 9 height 4
click at [174, 62] on icon at bounding box center [174, 57] width 3 height 9
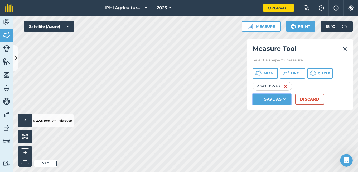
click at [279, 99] on button "Save as" at bounding box center [272, 99] width 39 height 11
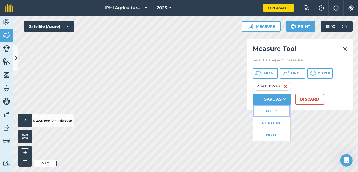
click at [277, 111] on link "Field" at bounding box center [272, 111] width 37 height 12
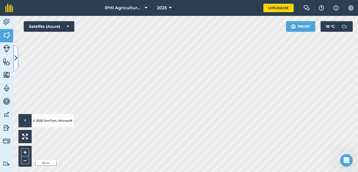
click at [15, 63] on icon at bounding box center [16, 57] width 3 height 9
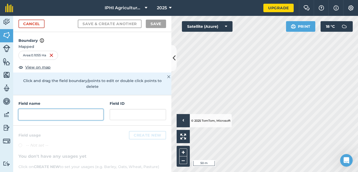
click at [56, 113] on input "text" at bounding box center [60, 114] width 85 height 11
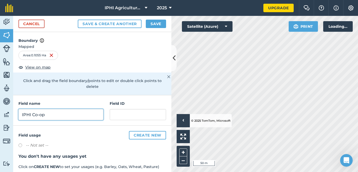
type input "IPHI Co-op"
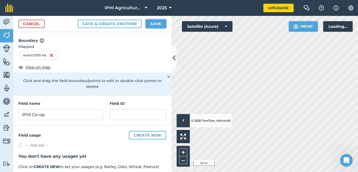
click at [153, 23] on button "Save" at bounding box center [156, 24] width 20 height 8
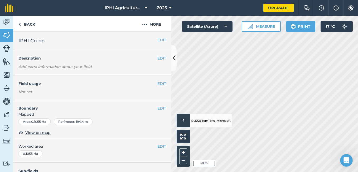
click at [38, 153] on div "0.1055 Ha" at bounding box center [30, 153] width 24 height 7
click at [159, 143] on button "EDIT" at bounding box center [162, 146] width 9 height 6
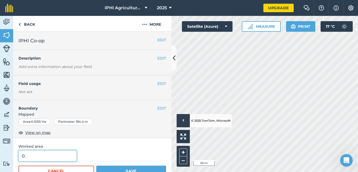
type input "0"
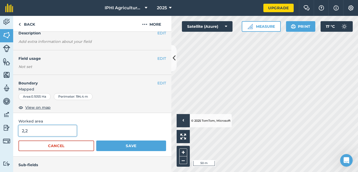
scroll to position [28, 0]
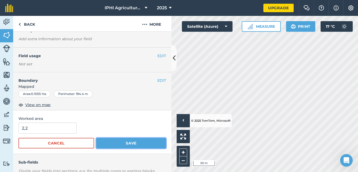
type input "22"
click at [112, 145] on button "Save" at bounding box center [131, 143] width 70 height 11
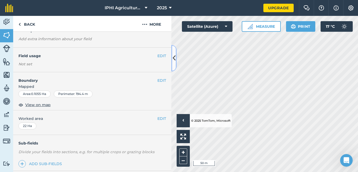
click at [174, 65] on button at bounding box center [174, 58] width 5 height 26
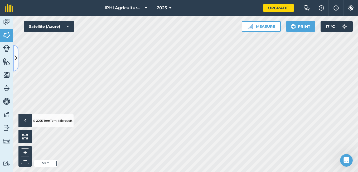
click at [15, 61] on icon at bounding box center [16, 57] width 3 height 9
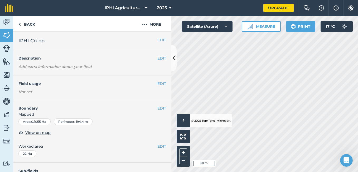
click at [25, 153] on div "22 Ha" at bounding box center [27, 153] width 18 height 7
click at [158, 143] on button "EDIT" at bounding box center [162, 146] width 9 height 6
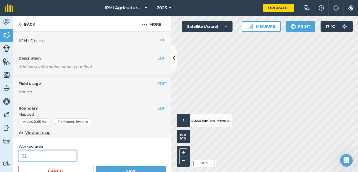
click at [23, 156] on input "22" at bounding box center [47, 155] width 58 height 11
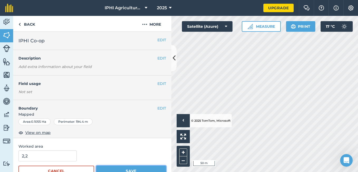
type input "22"
click at [105, 168] on button "Save" at bounding box center [131, 170] width 70 height 11
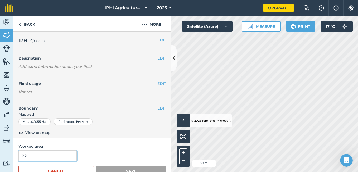
click at [25, 156] on input "22" at bounding box center [47, 155] width 58 height 11
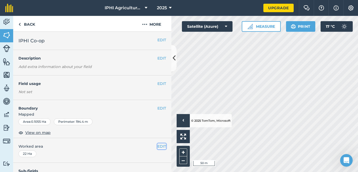
click at [159, 146] on button "EDIT" at bounding box center [162, 146] width 9 height 6
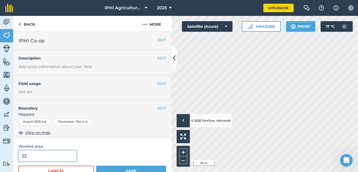
click at [24, 157] on input "22" at bounding box center [47, 155] width 58 height 11
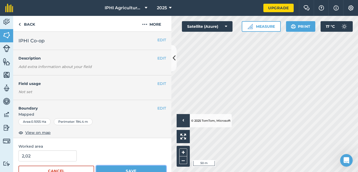
type input "202"
click at [111, 167] on button "Save" at bounding box center [131, 170] width 70 height 11
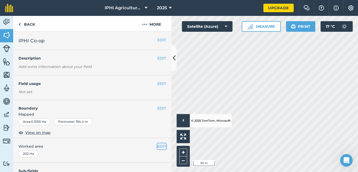
click at [158, 148] on button "EDIT" at bounding box center [162, 146] width 9 height 6
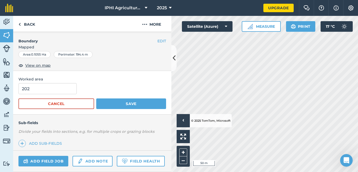
scroll to position [66, 0]
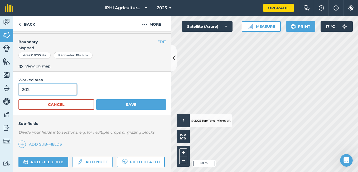
click at [40, 89] on input "202" at bounding box center [47, 89] width 58 height 11
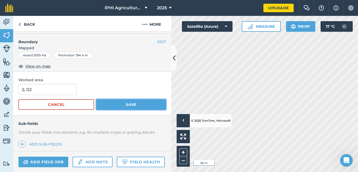
type input "202"
click at [114, 103] on button "Save" at bounding box center [131, 104] width 70 height 11
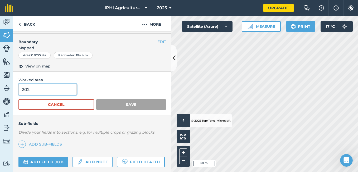
click at [33, 91] on input "202" at bounding box center [47, 89] width 58 height 11
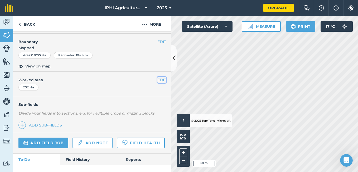
click at [159, 77] on button "EDIT" at bounding box center [162, 80] width 9 height 6
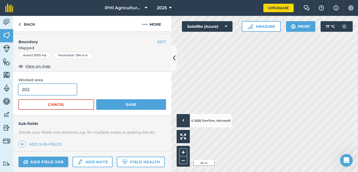
click at [33, 91] on input "202" at bounding box center [47, 89] width 58 height 11
type input "2"
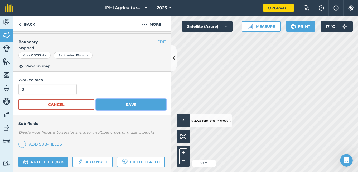
click at [107, 103] on button "Save" at bounding box center [131, 104] width 70 height 11
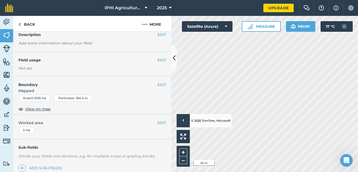
scroll to position [12, 0]
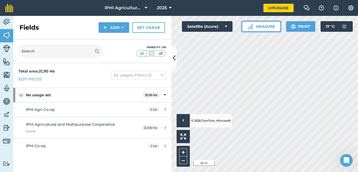
click at [263, 27] on button "Measure" at bounding box center [261, 26] width 39 height 11
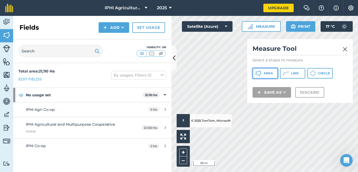
click at [267, 75] on span "Area" at bounding box center [268, 73] width 9 height 4
click at [344, 50] on img at bounding box center [345, 49] width 5 height 6
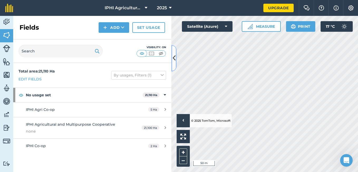
click at [173, 67] on button at bounding box center [174, 58] width 5 height 26
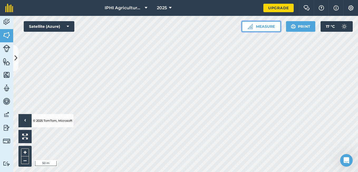
click at [257, 30] on button "Measure" at bounding box center [261, 26] width 39 height 11
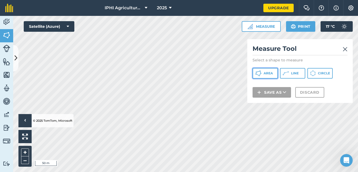
click at [268, 74] on span "Area" at bounding box center [268, 73] width 9 height 4
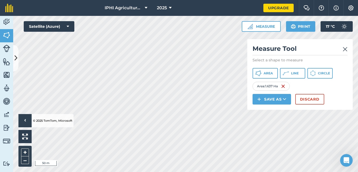
click at [278, 85] on div "Area : 1.637 Ha" at bounding box center [271, 86] width 37 height 9
click at [273, 86] on div "Area : 1.637 Ha" at bounding box center [271, 86] width 37 height 9
click at [281, 97] on button "Save as" at bounding box center [272, 99] width 39 height 11
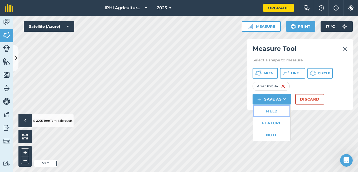
click at [276, 113] on link "Field" at bounding box center [272, 111] width 37 height 12
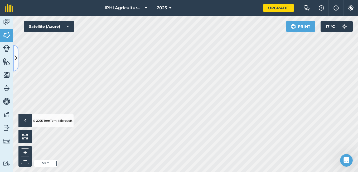
click at [16, 60] on icon at bounding box center [16, 57] width 3 height 9
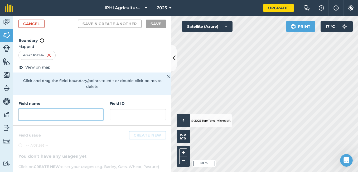
click at [48, 116] on input "text" at bounding box center [60, 114] width 85 height 11
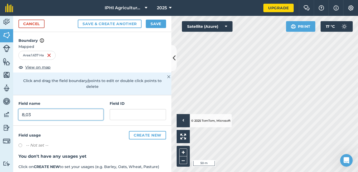
type input "8,03"
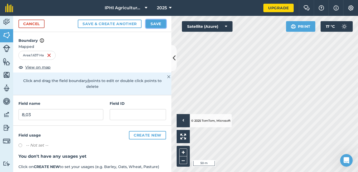
click at [153, 25] on button "Save" at bounding box center [156, 24] width 20 height 8
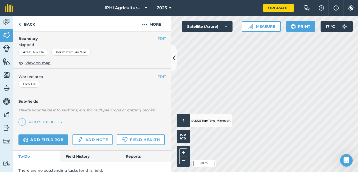
scroll to position [85, 0]
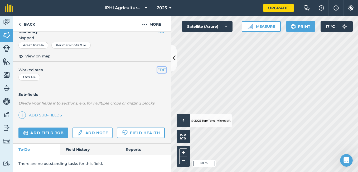
click at [158, 67] on button "EDIT" at bounding box center [162, 70] width 9 height 6
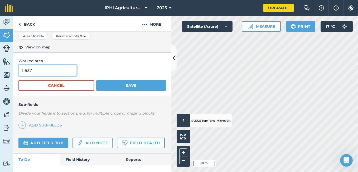
click at [59, 72] on input "1.637" at bounding box center [47, 70] width 58 height 11
type input "1"
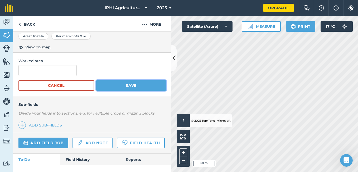
click at [109, 84] on button "Save" at bounding box center [131, 85] width 70 height 11
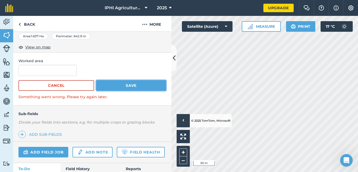
click at [109, 84] on button "Save" at bounding box center [131, 85] width 70 height 11
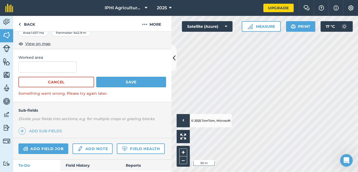
scroll to position [88, 0]
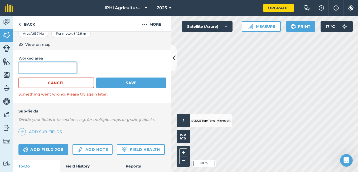
click at [46, 70] on input "text" at bounding box center [47, 67] width 58 height 11
type input "8,034"
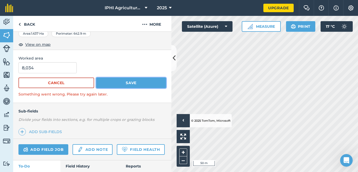
click at [109, 82] on button "Save" at bounding box center [131, 82] width 70 height 11
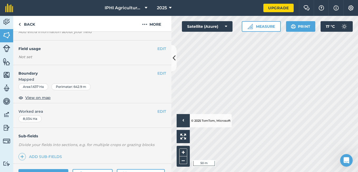
scroll to position [0, 0]
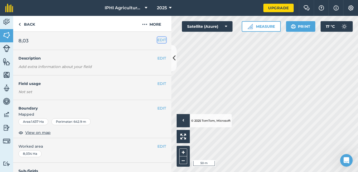
click at [158, 37] on button "EDIT" at bounding box center [162, 40] width 9 height 6
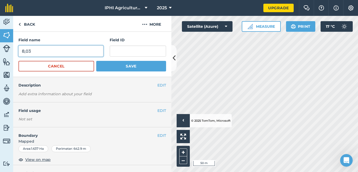
click at [79, 50] on input "8,03" at bounding box center [60, 50] width 85 height 11
type input "8"
type input "IPHI co-op"
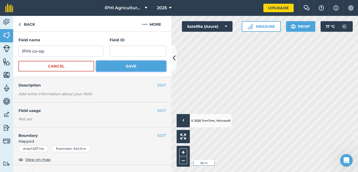
click at [142, 66] on button "Save" at bounding box center [131, 66] width 70 height 11
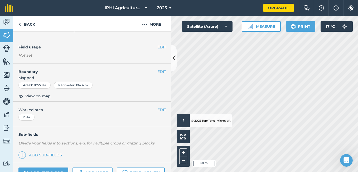
scroll to position [39, 0]
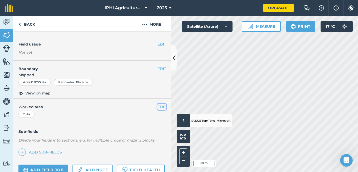
click at [159, 106] on button "EDIT" at bounding box center [162, 107] width 9 height 6
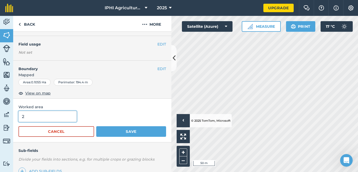
click at [49, 111] on input "2" at bounding box center [47, 116] width 58 height 11
click at [25, 118] on input "2012" at bounding box center [47, 116] width 58 height 11
type input "2,012"
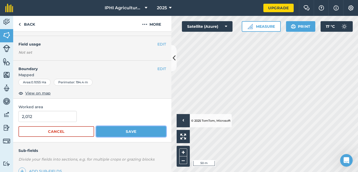
click at [101, 133] on button "Save" at bounding box center [131, 131] width 70 height 11
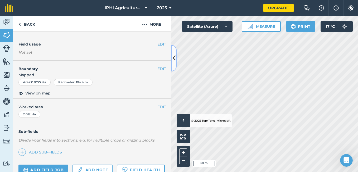
click at [176, 62] on icon at bounding box center [174, 57] width 3 height 9
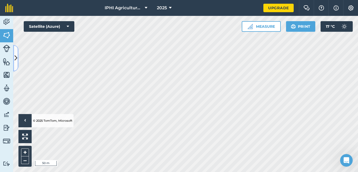
click at [16, 59] on icon at bounding box center [16, 57] width 3 height 9
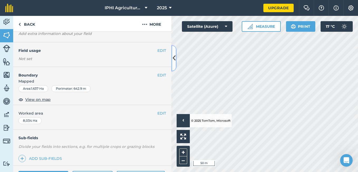
scroll to position [33, 0]
click at [157, 109] on div "EDIT Worked area 8,034 Ha" at bounding box center [92, 117] width 158 height 25
click at [158, 112] on button "EDIT" at bounding box center [162, 113] width 9 height 6
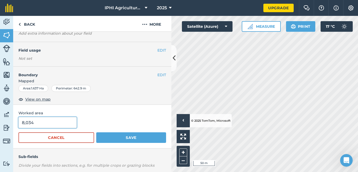
click at [31, 123] on input "8,034" at bounding box center [47, 122] width 58 height 11
click at [24, 122] on input "8,04" at bounding box center [47, 122] width 58 height 11
click at [34, 122] on input "8,04" at bounding box center [47, 122] width 58 height 11
type input "8"
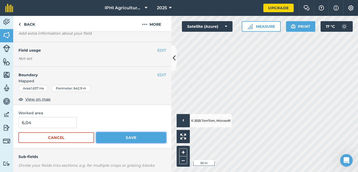
type input "604"
click at [104, 132] on button "Save" at bounding box center [131, 137] width 70 height 11
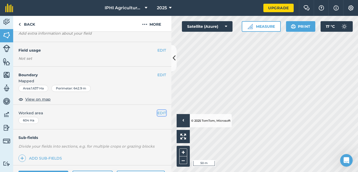
click at [158, 113] on button "EDIT" at bounding box center [162, 113] width 9 height 6
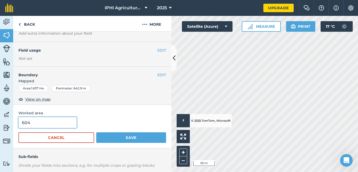
click at [25, 122] on input "604" at bounding box center [47, 122] width 58 height 11
type input "6,004"
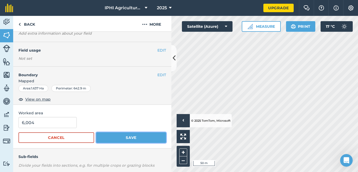
click at [123, 135] on button "Save" at bounding box center [131, 137] width 70 height 11
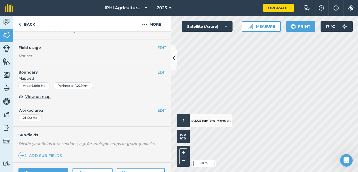
scroll to position [43, 0]
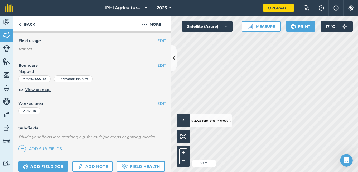
scroll to position [36, 0]
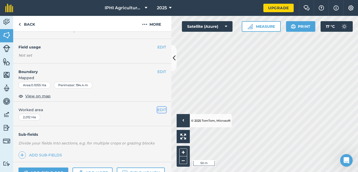
click at [158, 109] on button "EDIT" at bounding box center [162, 110] width 9 height 6
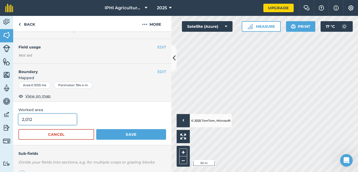
click at [23, 120] on input "2,012" at bounding box center [47, 118] width 58 height 11
click at [39, 119] on input "2,012" at bounding box center [47, 118] width 58 height 11
type input "2"
type input "1,012"
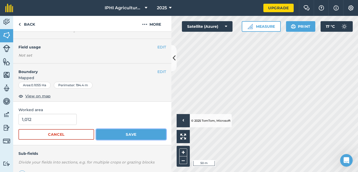
click at [110, 130] on button "Save" at bounding box center [131, 134] width 70 height 11
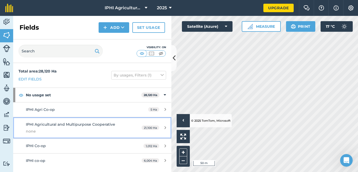
click at [167, 126] on div "21,100 Ha" at bounding box center [153, 127] width 35 height 4
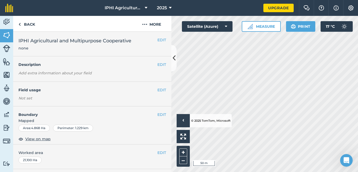
scroll to position [97, 0]
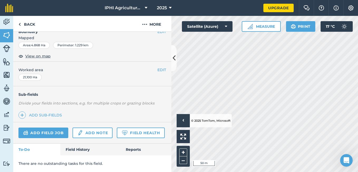
click at [36, 74] on div "21,100 Ha" at bounding box center [29, 77] width 23 height 7
click at [158, 67] on button "EDIT" at bounding box center [162, 70] width 9 height 6
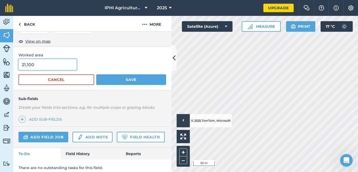
click at [34, 64] on input "21,100" at bounding box center [47, 64] width 58 height 11
type input "2"
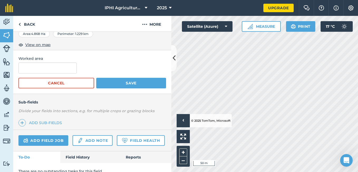
scroll to position [94, 0]
click at [135, 85] on button "Save" at bounding box center [131, 83] width 70 height 11
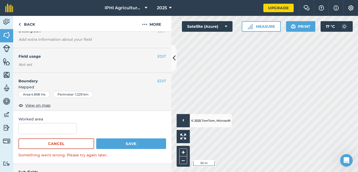
scroll to position [0, 0]
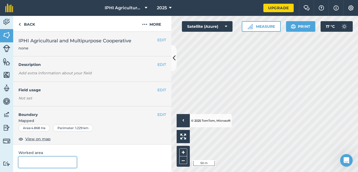
click at [41, 159] on input "text" at bounding box center [47, 161] width 58 height 11
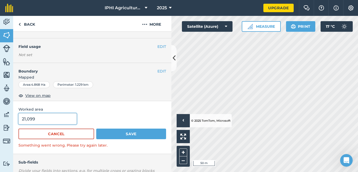
scroll to position [44, 0]
type input "21,098"
click at [118, 132] on button "Save" at bounding box center [131, 133] width 70 height 11
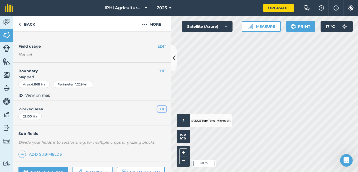
click at [159, 107] on button "EDIT" at bounding box center [162, 109] width 9 height 6
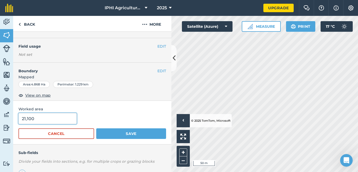
click at [40, 116] on input "21,100" at bounding box center [47, 118] width 58 height 11
type input "21,090"
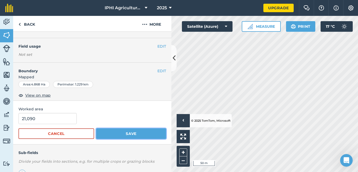
click at [116, 130] on button "Save" at bounding box center [131, 133] width 70 height 11
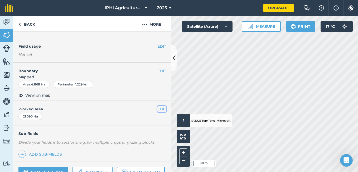
click at [158, 108] on button "EDIT" at bounding box center [162, 109] width 9 height 6
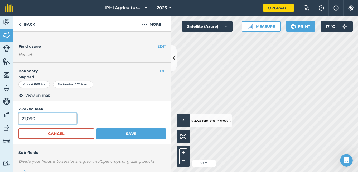
click at [45, 121] on input "21,090" at bounding box center [47, 118] width 58 height 11
type input "21,097"
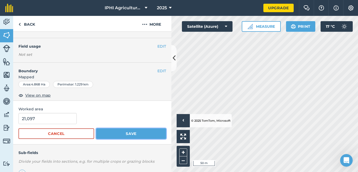
click at [103, 134] on button "Save" at bounding box center [131, 133] width 70 height 11
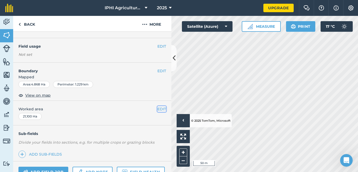
click at [159, 107] on button "EDIT" at bounding box center [162, 109] width 9 height 6
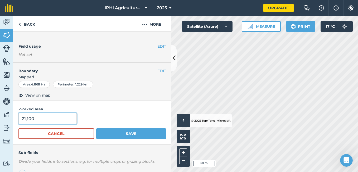
click at [54, 119] on input "21,100" at bounding box center [47, 118] width 58 height 11
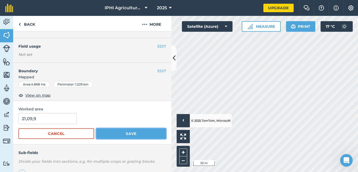
type input "21,099"
click at [106, 132] on button "Save" at bounding box center [131, 133] width 70 height 11
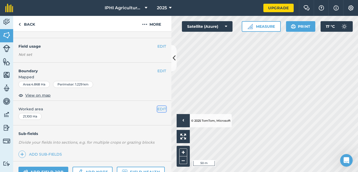
click at [158, 107] on button "EDIT" at bounding box center [162, 109] width 9 height 6
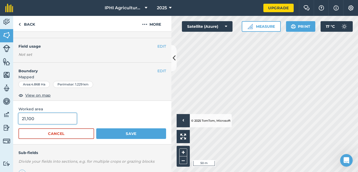
click at [40, 120] on input "21,100" at bounding box center [47, 118] width 58 height 11
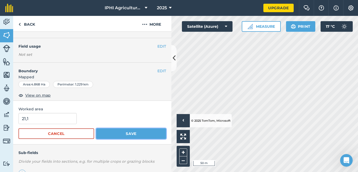
type input "211"
click at [102, 134] on button "Save" at bounding box center [131, 133] width 70 height 11
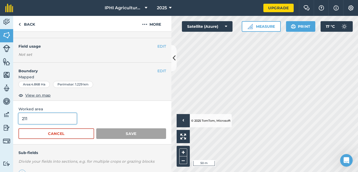
click at [59, 115] on input "211" at bounding box center [47, 118] width 58 height 11
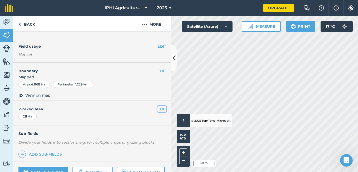
click at [158, 108] on button "EDIT" at bounding box center [162, 109] width 9 height 6
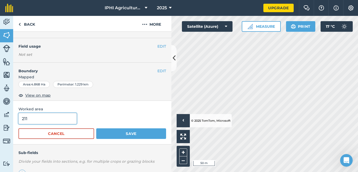
click at [54, 118] on input "211" at bounding box center [47, 118] width 58 height 11
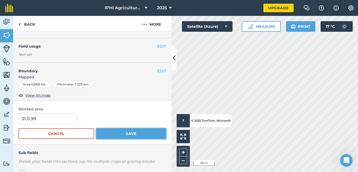
type input "21,099"
click at [120, 131] on button "Save" at bounding box center [131, 133] width 70 height 11
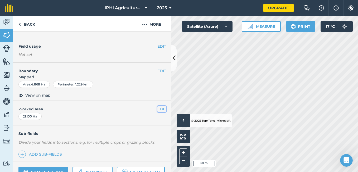
click at [158, 108] on button "EDIT" at bounding box center [162, 109] width 9 height 6
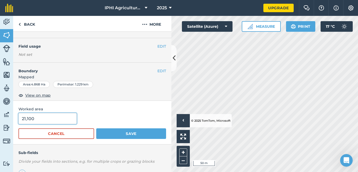
click at [56, 116] on input "21,100" at bounding box center [47, 118] width 58 height 11
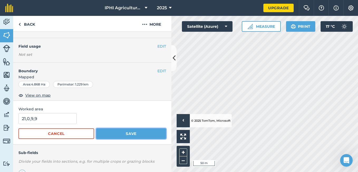
type input "21,099"
click at [103, 133] on button "Save" at bounding box center [131, 133] width 70 height 11
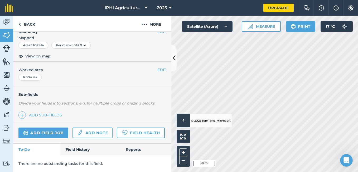
scroll to position [84, 0]
click at [26, 74] on div "5 Ha" at bounding box center [26, 77] width 16 height 7
click at [158, 67] on button "EDIT" at bounding box center [162, 70] width 9 height 6
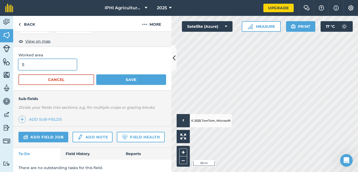
click at [60, 67] on input "5" at bounding box center [47, 64] width 58 height 11
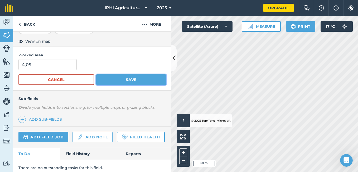
type input "405"
click at [113, 80] on button "Save" at bounding box center [131, 79] width 70 height 11
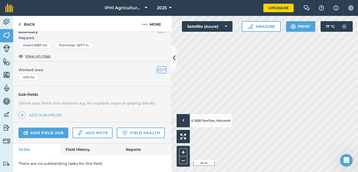
click at [158, 67] on button "EDIT" at bounding box center [162, 70] width 9 height 6
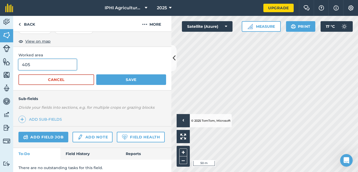
click at [40, 65] on input "405" at bounding box center [47, 64] width 58 height 11
type input "4,015"
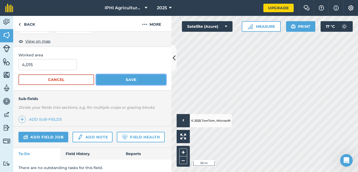
click at [99, 78] on button "Save" at bounding box center [131, 79] width 70 height 11
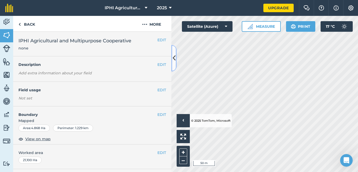
click at [175, 58] on icon at bounding box center [174, 57] width 3 height 9
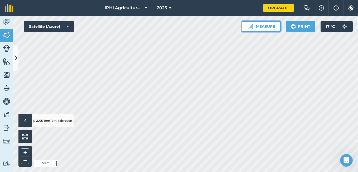
click at [265, 23] on button "Measure" at bounding box center [261, 26] width 39 height 11
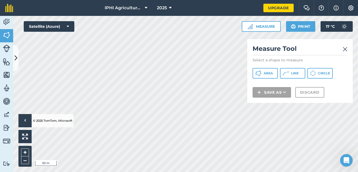
click at [261, 79] on div "Measure Tool Select a shape to measure Area Line Circle Save as Discard" at bounding box center [301, 71] width 106 height 64
click at [261, 75] on icon at bounding box center [258, 73] width 6 height 6
click at [277, 101] on div "Measure Tool Select a shape to measure Area Line Circle Save as Discard" at bounding box center [301, 71] width 106 height 64
click at [277, 102] on div "Measure Tool Select a shape to measure Area Line Circle Save as Discard" at bounding box center [301, 71] width 106 height 64
click at [346, 50] on img at bounding box center [345, 49] width 5 height 6
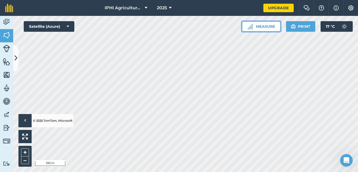
click at [259, 29] on button "Measure" at bounding box center [261, 26] width 39 height 11
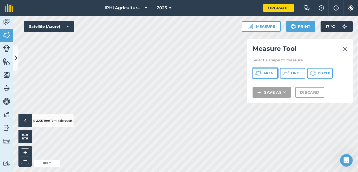
click at [270, 72] on span "Area" at bounding box center [268, 73] width 9 height 4
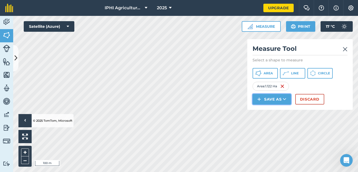
click at [274, 99] on button "Save as" at bounding box center [272, 99] width 39 height 11
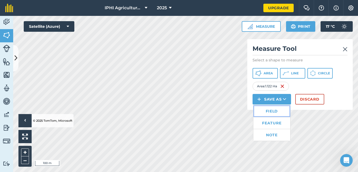
click at [275, 112] on link "Field" at bounding box center [272, 111] width 37 height 12
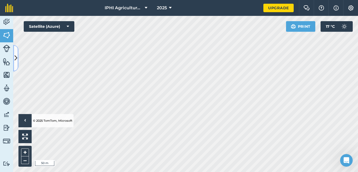
click at [13, 66] on button at bounding box center [15, 58] width 5 height 26
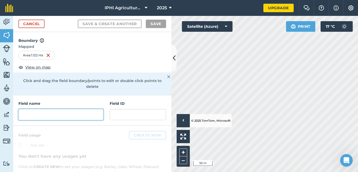
click at [51, 117] on input "text" at bounding box center [60, 114] width 85 height 11
type input "i"
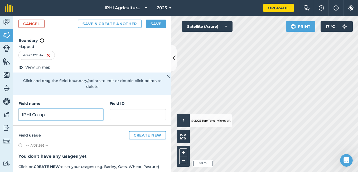
type input "IPHI Co-op"
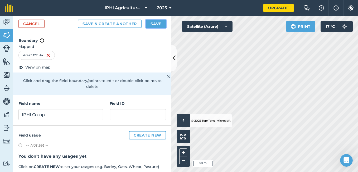
click at [152, 25] on button "Save" at bounding box center [156, 24] width 20 height 8
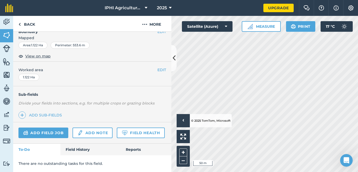
scroll to position [90, 0]
click at [158, 67] on button "EDIT" at bounding box center [162, 70] width 9 height 6
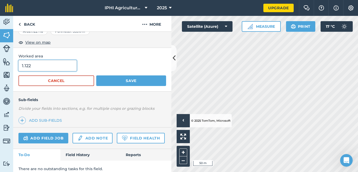
click at [59, 67] on input "1.122" at bounding box center [47, 65] width 58 height 11
type input "1"
type input "5,049"
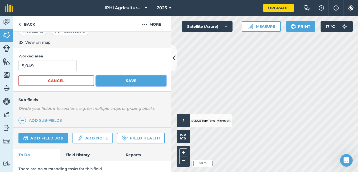
click at [113, 84] on button "Save" at bounding box center [131, 80] width 70 height 11
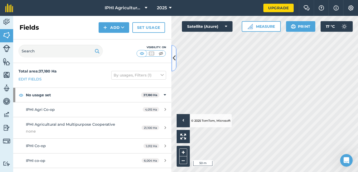
click at [174, 64] on button at bounding box center [174, 58] width 5 height 26
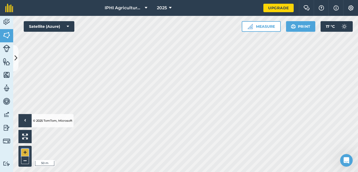
click at [24, 150] on button "+" at bounding box center [25, 152] width 8 height 8
click at [23, 160] on button "–" at bounding box center [25, 160] width 8 height 8
drag, startPoint x: 31, startPoint y: 151, endPoint x: 15, endPoint y: 64, distance: 88.7
click at [15, 64] on button at bounding box center [15, 58] width 5 height 26
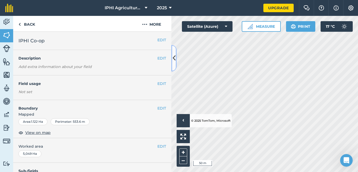
scroll to position [91, 0]
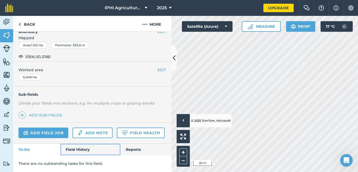
click at [78, 151] on link "Field History" at bounding box center [90, 149] width 60 height 12
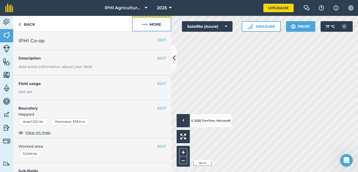
click at [146, 25] on img at bounding box center [144, 24] width 5 height 6
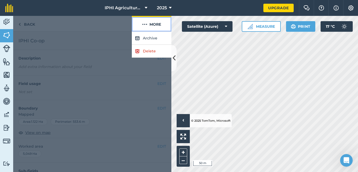
click at [146, 25] on img at bounding box center [144, 24] width 5 height 6
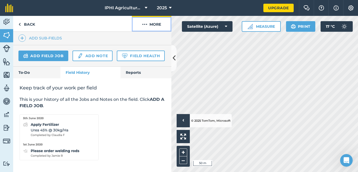
scroll to position [168, 0]
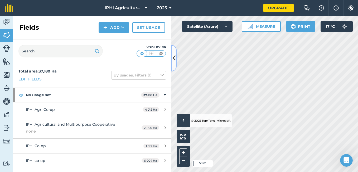
click at [173, 61] on icon at bounding box center [174, 57] width 3 height 9
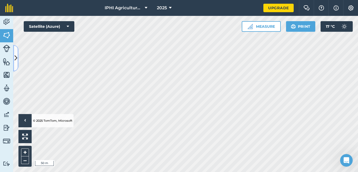
click at [17, 57] on button at bounding box center [15, 58] width 5 height 26
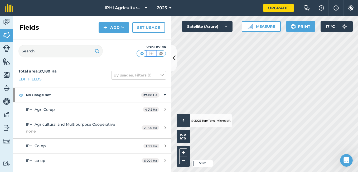
click at [154, 53] on img at bounding box center [151, 53] width 7 height 5
click at [159, 53] on img at bounding box center [161, 53] width 7 height 5
click at [153, 53] on img at bounding box center [151, 53] width 7 height 5
click at [174, 65] on button at bounding box center [174, 58] width 5 height 26
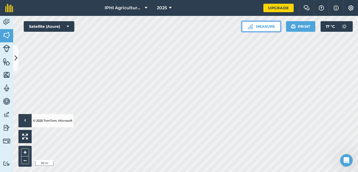
click at [252, 30] on button "Measure" at bounding box center [261, 26] width 39 height 11
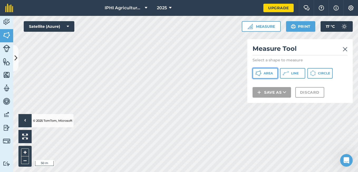
click at [261, 75] on icon at bounding box center [258, 73] width 6 height 6
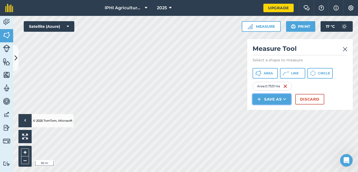
click at [279, 101] on button "Save as" at bounding box center [272, 99] width 39 height 11
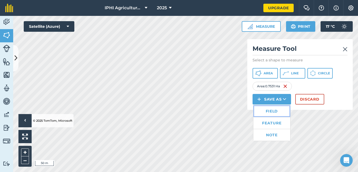
click at [276, 111] on link "Field" at bounding box center [272, 111] width 37 height 12
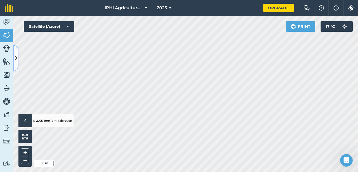
click at [16, 58] on icon at bounding box center [16, 57] width 3 height 9
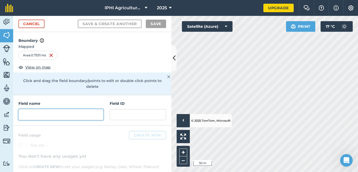
click at [56, 116] on input "text" at bounding box center [60, 114] width 85 height 11
type input "i"
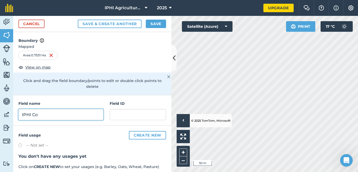
click at [35, 116] on input "IPHI Co" at bounding box center [60, 114] width 85 height 11
click at [41, 115] on input "IPHI co" at bounding box center [60, 114] width 85 height 11
type input "IPHI co-op"
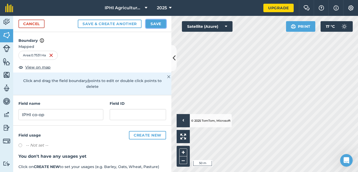
click at [157, 26] on button "Save" at bounding box center [156, 24] width 20 height 8
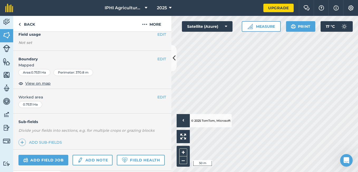
scroll to position [49, 0]
click at [162, 96] on button "EDIT" at bounding box center [162, 97] width 9 height 6
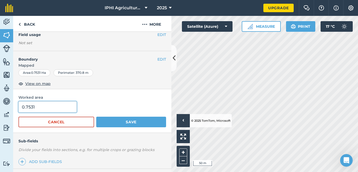
click at [45, 105] on input "0.7531" at bounding box center [47, 106] width 58 height 11
type input "0"
type input "5,020"
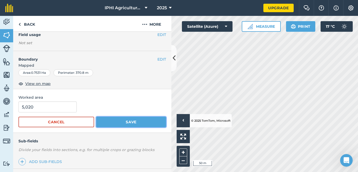
click at [105, 125] on button "Save" at bounding box center [131, 121] width 70 height 11
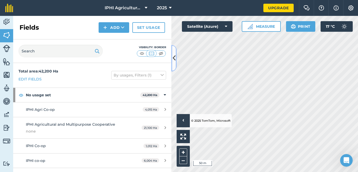
click at [173, 61] on icon at bounding box center [174, 57] width 3 height 9
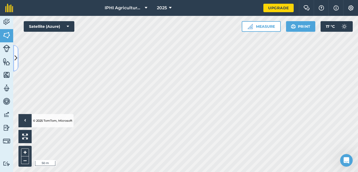
click at [17, 58] on icon at bounding box center [16, 57] width 3 height 9
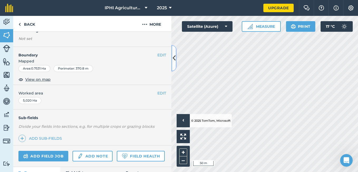
scroll to position [54, 0]
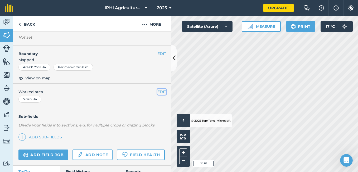
click at [158, 92] on button "EDIT" at bounding box center [162, 92] width 9 height 6
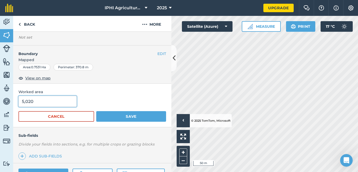
click at [35, 102] on input "5,020" at bounding box center [47, 101] width 58 height 11
type input "5,019"
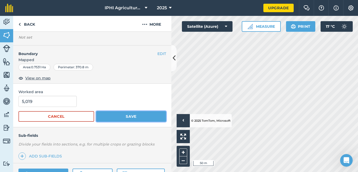
click at [104, 117] on button "Save" at bounding box center [131, 116] width 70 height 11
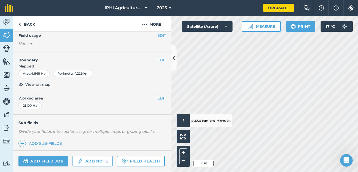
scroll to position [63, 0]
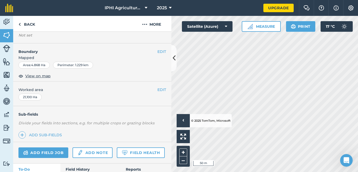
click at [32, 96] on div "21,100 Ha" at bounding box center [29, 96] width 23 height 7
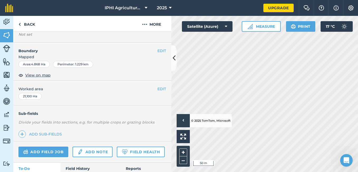
scroll to position [75, 0]
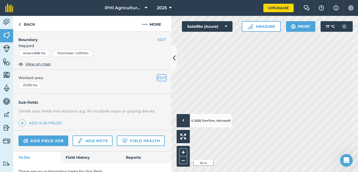
click at [158, 79] on button "EDIT" at bounding box center [162, 78] width 9 height 6
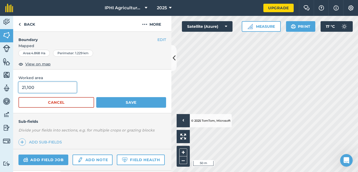
click at [33, 88] on input "21,100" at bounding box center [47, 87] width 58 height 11
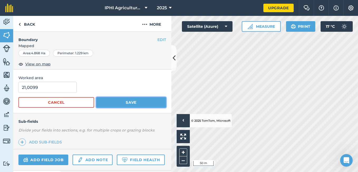
type input "210,099"
click at [108, 100] on button "Save" at bounding box center [131, 102] width 70 height 11
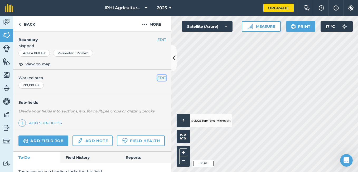
click at [158, 77] on button "EDIT" at bounding box center [162, 78] width 9 height 6
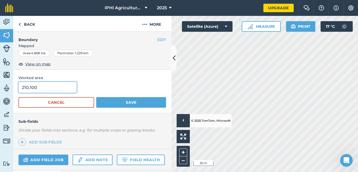
click at [40, 88] on input "210,100" at bounding box center [47, 87] width 58 height 11
type input "21"
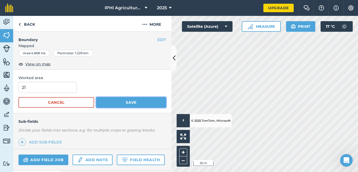
click at [108, 101] on button "Save" at bounding box center [131, 102] width 70 height 11
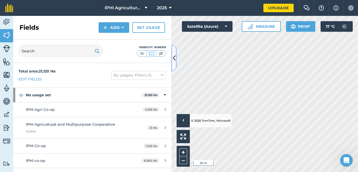
click at [174, 63] on button at bounding box center [174, 58] width 5 height 26
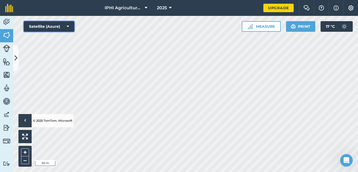
click at [69, 30] on button "Satellite (Azure)" at bounding box center [49, 26] width 51 height 11
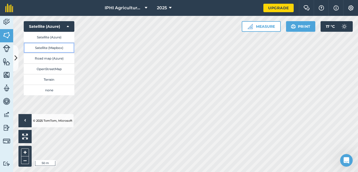
click at [63, 46] on button "Satellite (Mapbox)" at bounding box center [49, 47] width 51 height 11
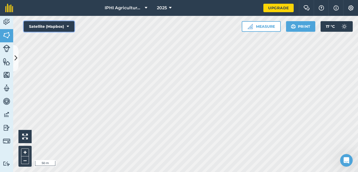
click at [68, 29] on button "Satellite (Mapbox)" at bounding box center [49, 26] width 51 height 11
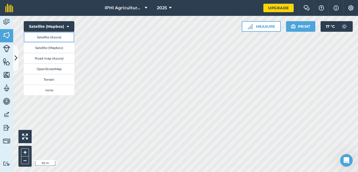
click at [59, 35] on button "Satellite (Azure)" at bounding box center [49, 37] width 51 height 11
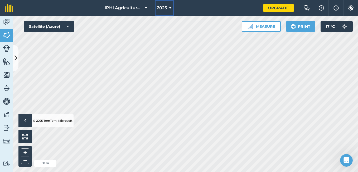
click at [172, 8] on button "2025" at bounding box center [164, 8] width 19 height 16
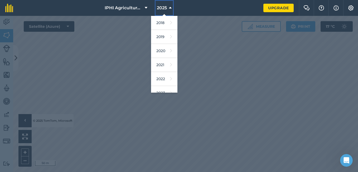
click at [172, 8] on button "2025" at bounding box center [164, 8] width 19 height 16
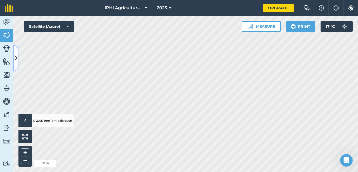
click at [17, 56] on icon at bounding box center [16, 57] width 3 height 9
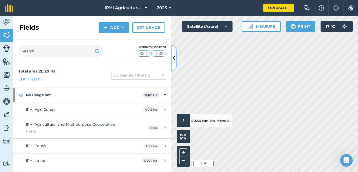
scroll to position [0, 0]
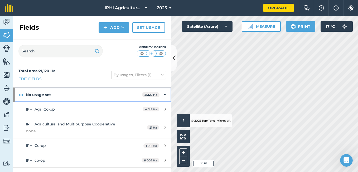
click at [159, 96] on div "No usage set 21,120 Ha" at bounding box center [92, 94] width 158 height 14
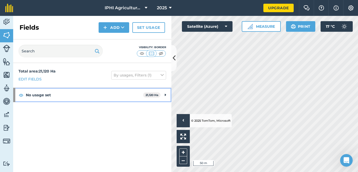
scroll to position [0, 0]
click at [163, 96] on div "No usage set 21,120 Ha" at bounding box center [92, 95] width 158 height 14
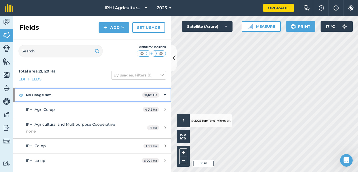
click at [151, 94] on strong "21,120 Ha" at bounding box center [151, 95] width 13 height 4
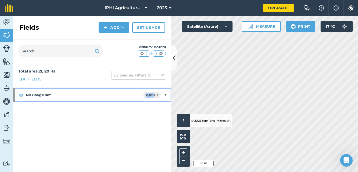
click at [151, 94] on strong "21,120 Ha" at bounding box center [152, 95] width 13 height 4
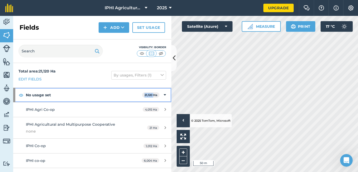
click at [149, 94] on strong "21,120 Ha" at bounding box center [151, 95] width 13 height 4
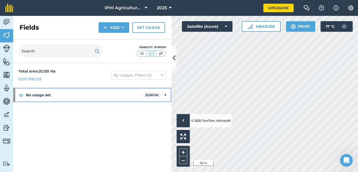
click at [126, 98] on strong "No usage set" at bounding box center [84, 95] width 117 height 14
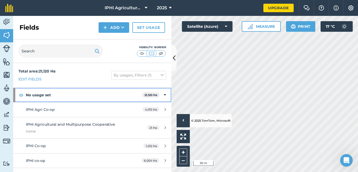
scroll to position [25, 0]
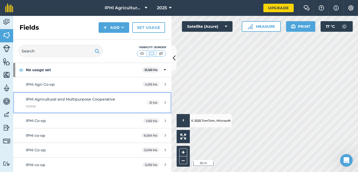
click at [151, 105] on link "IPHI Agricultural and Multipurpose Cooperative none 21 Ha" at bounding box center [92, 102] width 158 height 21
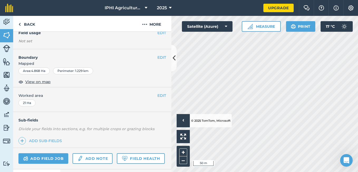
scroll to position [60, 0]
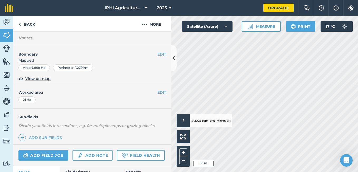
click at [46, 68] on div "Area : 4.868 Ha" at bounding box center [33, 67] width 31 height 7
click at [71, 68] on div "Perimeter : 1.229 km" at bounding box center [73, 67] width 40 height 7
click at [40, 79] on span "View on map" at bounding box center [37, 78] width 25 height 6
click at [30, 98] on div "21 Ha" at bounding box center [26, 99] width 17 height 7
click at [32, 99] on div "21 Ha" at bounding box center [26, 99] width 17 height 7
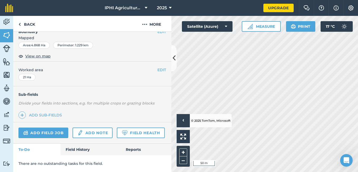
scroll to position [85, 0]
click at [158, 68] on button "EDIT" at bounding box center [162, 70] width 9 height 6
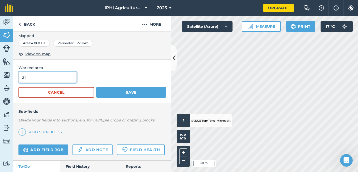
click at [35, 78] on input "21" at bounding box center [47, 77] width 58 height 11
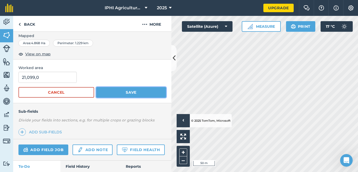
type input "210,990"
click at [110, 90] on button "Save" at bounding box center [131, 92] width 70 height 11
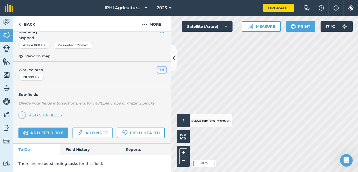
click at [158, 68] on button "EDIT" at bounding box center [162, 70] width 9 height 6
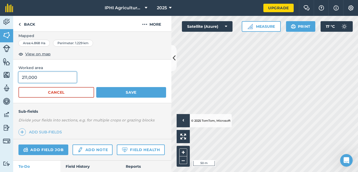
click at [52, 76] on input "211,000" at bounding box center [47, 77] width 58 height 11
type input "2"
type input "21"
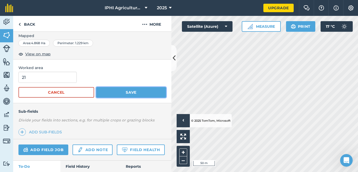
click at [110, 94] on button "Save" at bounding box center [131, 92] width 70 height 11
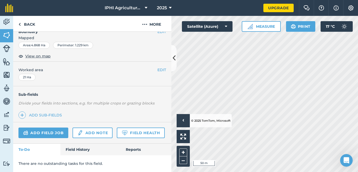
scroll to position [67, 0]
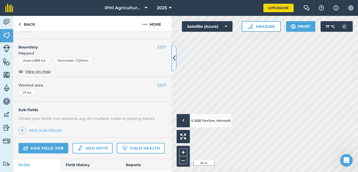
click at [172, 63] on button at bounding box center [174, 58] width 5 height 26
